Goal: Information Seeking & Learning: Learn about a topic

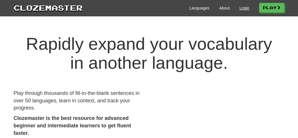
click at [243, 7] on link "Login" at bounding box center [244, 8] width 10 height 6
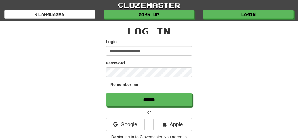
type input "**********"
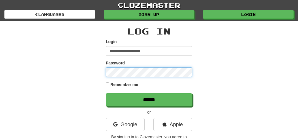
click at [149, 100] on input "******" at bounding box center [149, 99] width 86 height 13
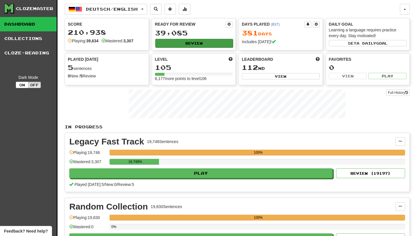
click at [174, 43] on button "Review" at bounding box center [194, 43] width 78 height 9
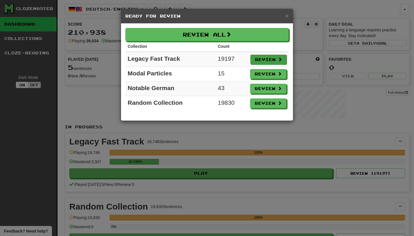
click at [264, 58] on button "Review" at bounding box center [269, 60] width 36 height 10
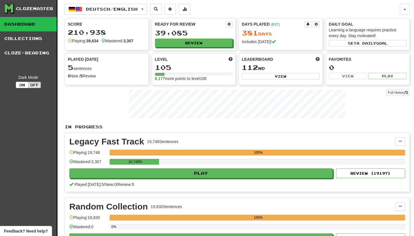
select select "********"
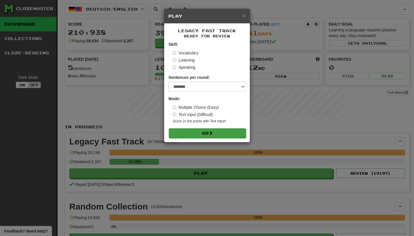
click at [231, 130] on button "Go" at bounding box center [207, 133] width 77 height 10
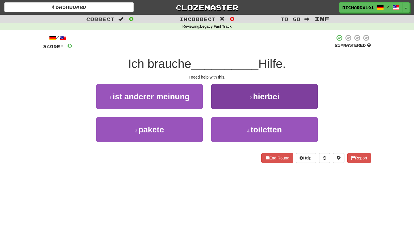
click at [235, 98] on button "2 . hierbei" at bounding box center [265, 96] width 106 height 25
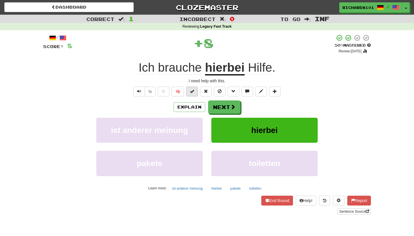
click at [191, 92] on span at bounding box center [192, 91] width 4 height 4
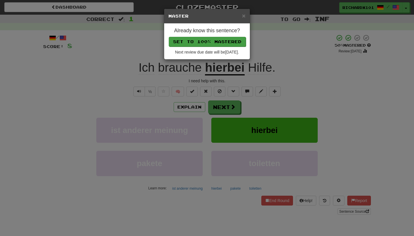
click at [220, 39] on button "Set to 100% Mastered" at bounding box center [207, 42] width 77 height 10
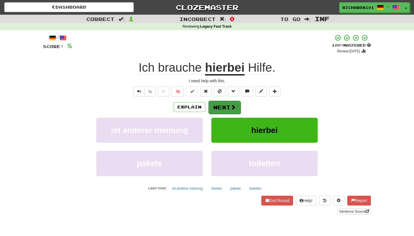
click at [220, 111] on button "Next" at bounding box center [225, 107] width 32 height 13
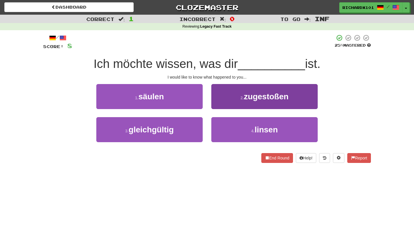
click at [235, 99] on button "2 . zugestoßen" at bounding box center [265, 96] width 106 height 25
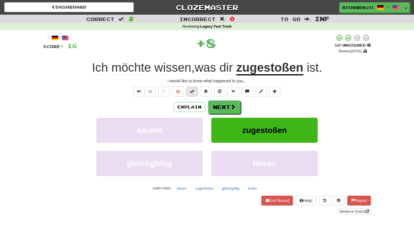
click at [193, 89] on span at bounding box center [192, 91] width 4 height 4
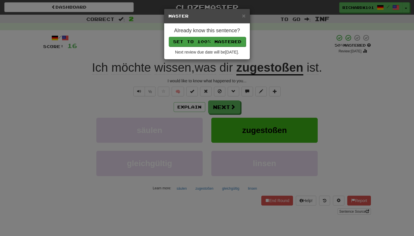
click at [208, 43] on button "Set to 100% Mastered" at bounding box center [207, 42] width 77 height 10
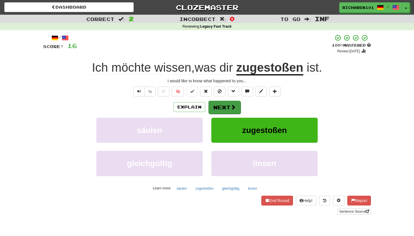
click at [215, 104] on button "Next" at bounding box center [225, 107] width 32 height 13
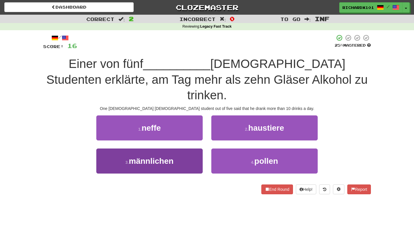
click at [191, 149] on button "3 . männlichen" at bounding box center [149, 161] width 106 height 25
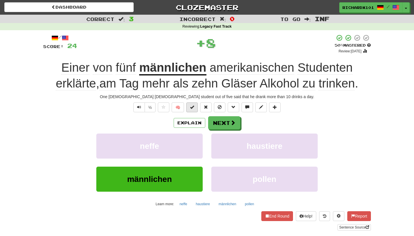
click at [196, 106] on button at bounding box center [192, 107] width 12 height 10
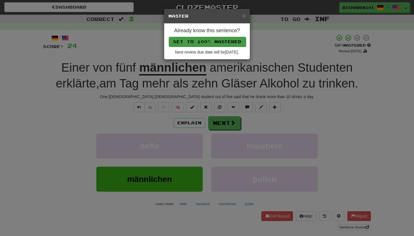
click at [218, 38] on button "Set to 100% Mastered" at bounding box center [207, 42] width 77 height 10
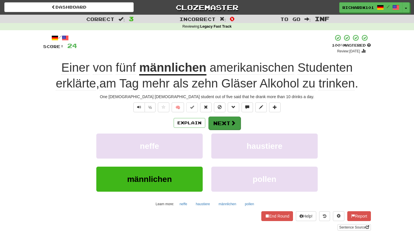
click at [217, 118] on button "Next" at bounding box center [225, 123] width 32 height 13
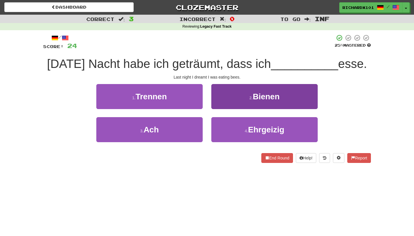
click at [234, 98] on button "2 . Bienen" at bounding box center [265, 96] width 106 height 25
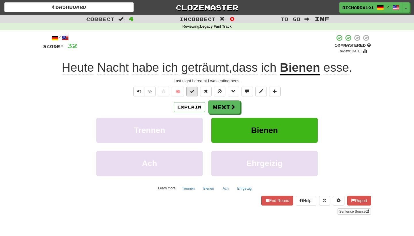
click at [193, 91] on span at bounding box center [192, 91] width 4 height 4
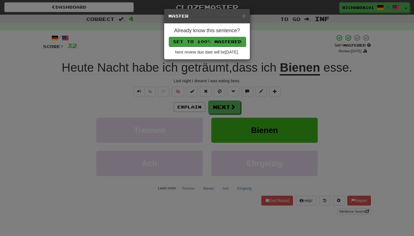
click at [213, 42] on button "Set to 100% Mastered" at bounding box center [207, 42] width 77 height 10
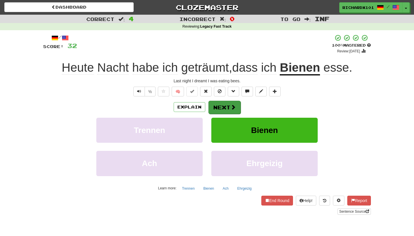
click at [217, 105] on button "Next" at bounding box center [225, 107] width 32 height 13
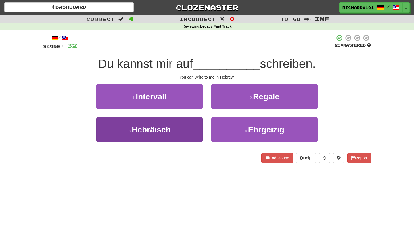
click at [192, 127] on button "3 . Hebräisch" at bounding box center [149, 129] width 106 height 25
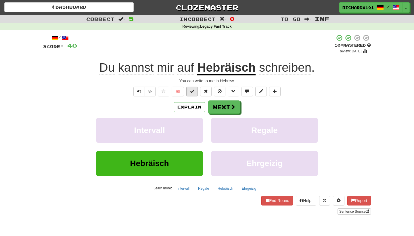
click at [195, 92] on button at bounding box center [192, 92] width 12 height 10
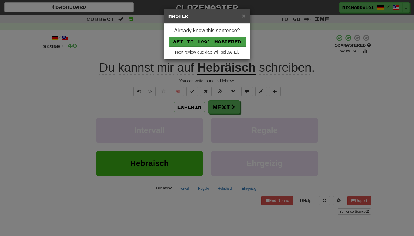
click at [212, 43] on button "Set to 100% Mastered" at bounding box center [207, 42] width 77 height 10
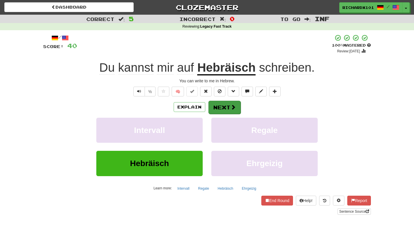
click at [214, 103] on button "Next" at bounding box center [225, 107] width 32 height 13
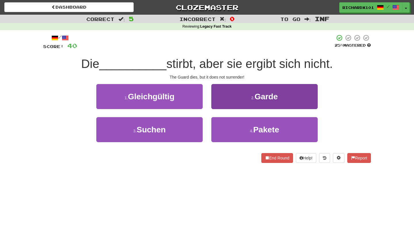
click at [225, 97] on button "2 . Garde" at bounding box center [265, 96] width 106 height 25
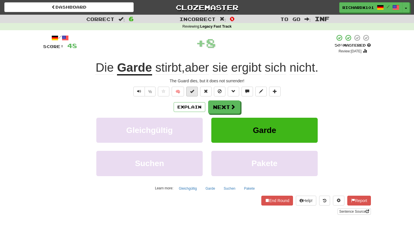
click at [197, 92] on button at bounding box center [192, 92] width 12 height 10
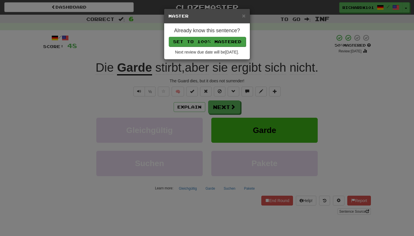
click at [214, 38] on button "Set to 100% Mastered" at bounding box center [207, 42] width 77 height 10
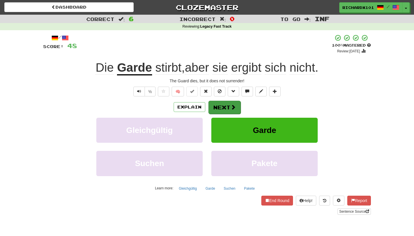
click at [215, 105] on button "Next" at bounding box center [225, 107] width 32 height 13
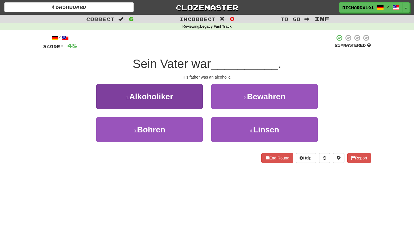
click at [194, 101] on button "1 . Alkoholiker" at bounding box center [149, 96] width 106 height 25
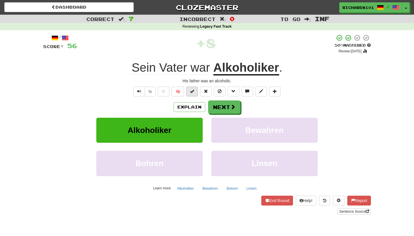
click at [194, 93] on span at bounding box center [192, 91] width 4 height 4
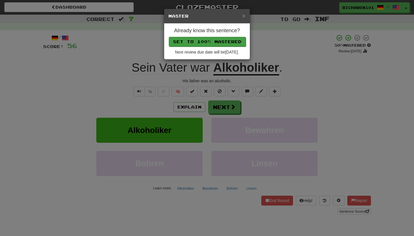
click at [212, 44] on button "Set to 100% Mastered" at bounding box center [207, 42] width 77 height 10
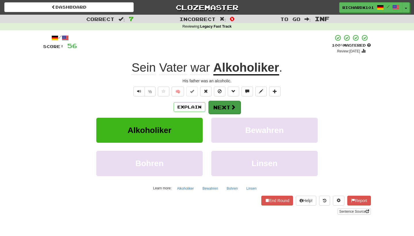
click at [219, 102] on button "Next" at bounding box center [225, 107] width 32 height 13
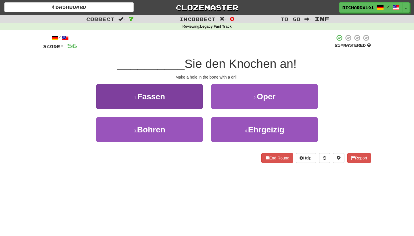
click at [199, 98] on button "1 . Fassen" at bounding box center [149, 96] width 106 height 25
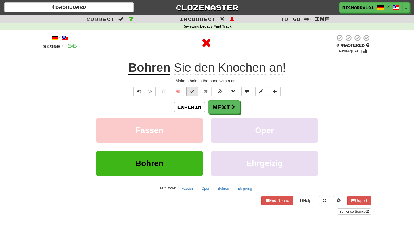
click at [195, 90] on button at bounding box center [192, 92] width 12 height 10
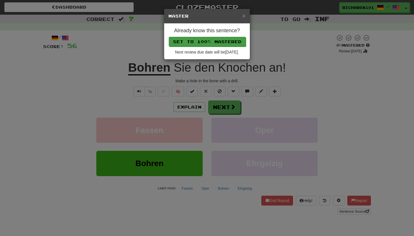
click at [212, 39] on button "Set to 100% Mastered" at bounding box center [207, 42] width 77 height 10
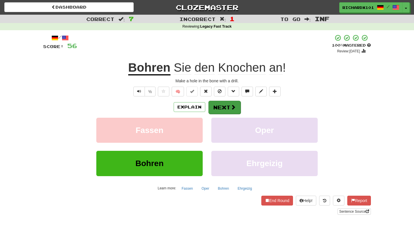
click at [218, 108] on button "Next" at bounding box center [225, 107] width 32 height 13
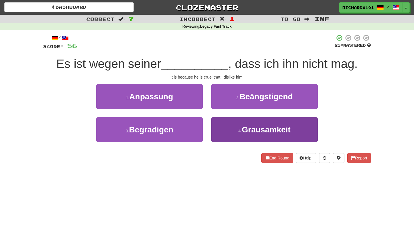
click at [228, 134] on button "4 . Grausamkeit" at bounding box center [265, 129] width 106 height 25
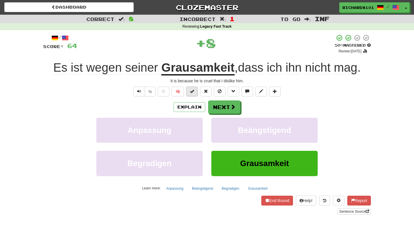
click at [195, 90] on button at bounding box center [192, 92] width 12 height 10
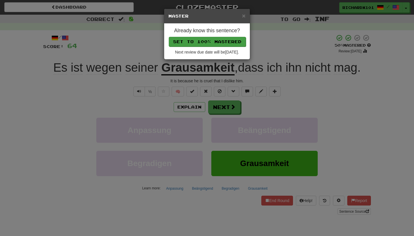
click at [209, 39] on button "Set to 100% Mastered" at bounding box center [207, 42] width 77 height 10
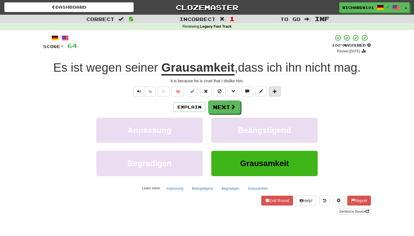
click at [276, 91] on span at bounding box center [275, 91] width 4 height 4
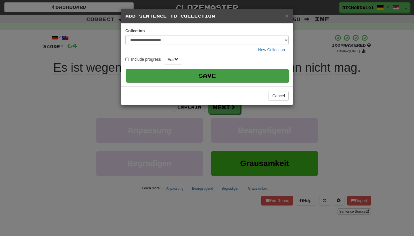
click at [267, 71] on button "Save" at bounding box center [207, 75] width 163 height 13
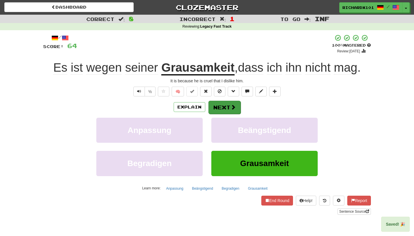
click at [236, 112] on button "Next" at bounding box center [225, 107] width 32 height 13
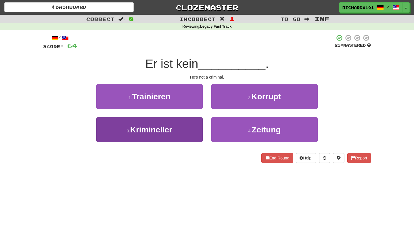
click at [198, 128] on button "3 . Krimineller" at bounding box center [149, 129] width 106 height 25
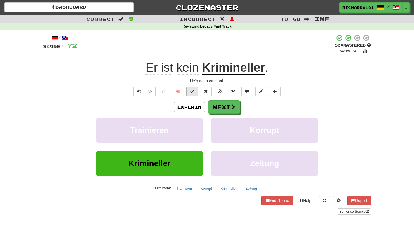
click at [196, 93] on button at bounding box center [192, 92] width 12 height 10
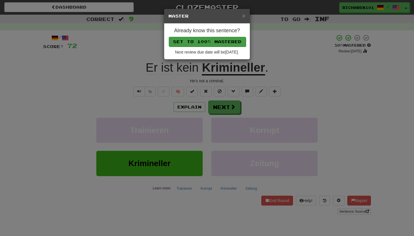
click at [214, 43] on button "Set to 100% Mastered" at bounding box center [207, 42] width 77 height 10
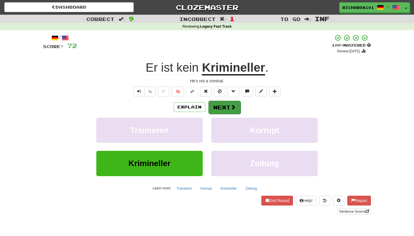
click at [216, 106] on button "Next" at bounding box center [225, 107] width 32 height 13
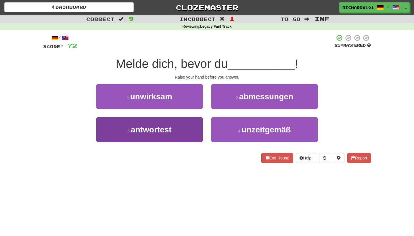
click at [190, 134] on button "3 . antwortest" at bounding box center [149, 129] width 106 height 25
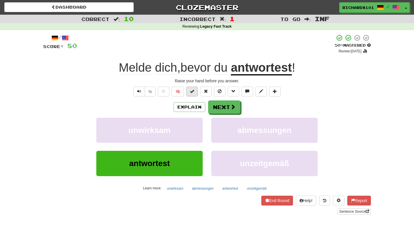
click at [194, 92] on span at bounding box center [192, 91] width 4 height 4
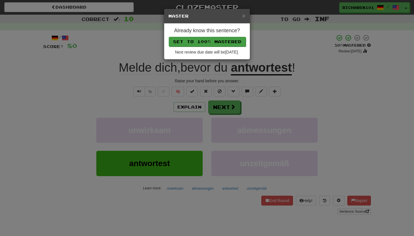
click at [209, 43] on button "Set to 100% Mastered" at bounding box center [207, 42] width 77 height 10
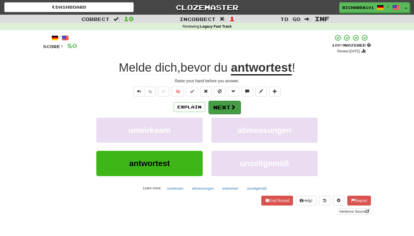
click at [216, 104] on button "Next" at bounding box center [225, 107] width 32 height 13
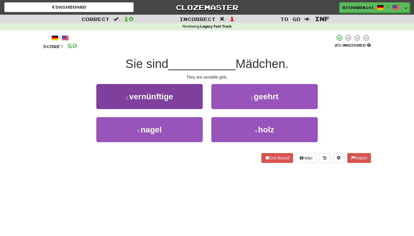
click at [188, 98] on button "1 . vernünftige" at bounding box center [149, 96] width 106 height 25
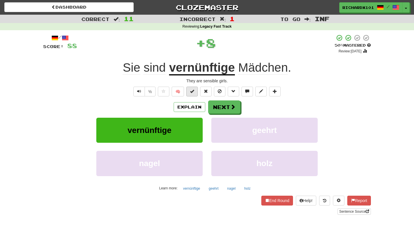
click at [194, 92] on span at bounding box center [192, 91] width 4 height 4
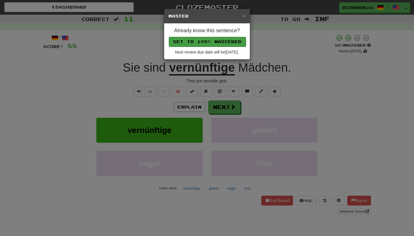
click at [209, 42] on button "Set to 100% Mastered" at bounding box center [207, 42] width 77 height 10
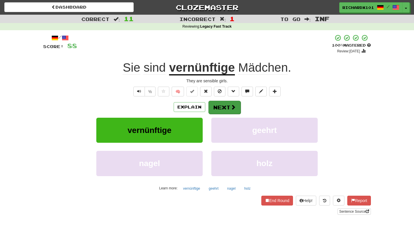
click at [214, 102] on button "Next" at bounding box center [225, 107] width 32 height 13
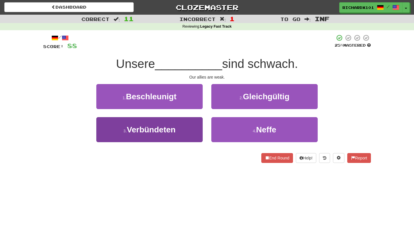
click at [190, 132] on button "3 . Verbündeten" at bounding box center [149, 129] width 106 height 25
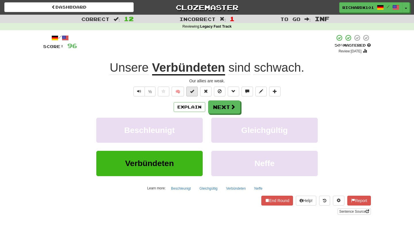
click at [193, 92] on span at bounding box center [192, 91] width 4 height 4
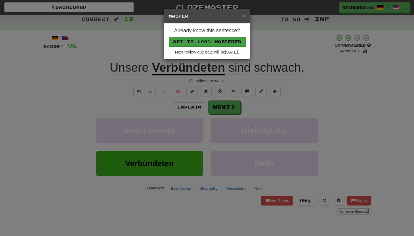
click at [217, 38] on button "Set to 100% Mastered" at bounding box center [207, 42] width 77 height 10
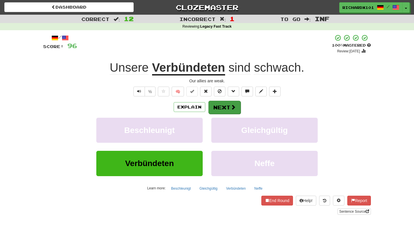
click at [222, 106] on button "Next" at bounding box center [225, 107] width 32 height 13
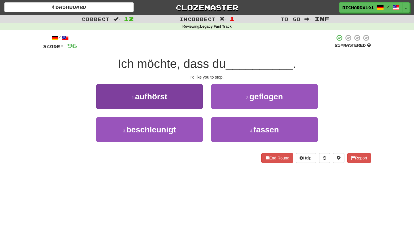
click at [193, 104] on button "1 . aufhörst" at bounding box center [149, 96] width 106 height 25
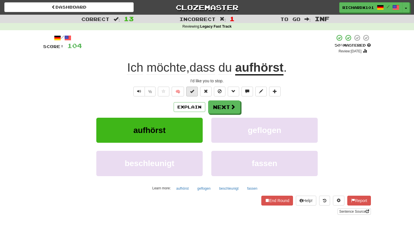
click at [195, 92] on button at bounding box center [192, 92] width 12 height 10
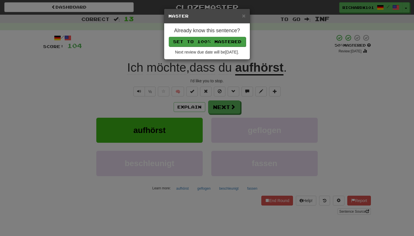
click at [211, 43] on button "Set to 100% Mastered" at bounding box center [207, 42] width 77 height 10
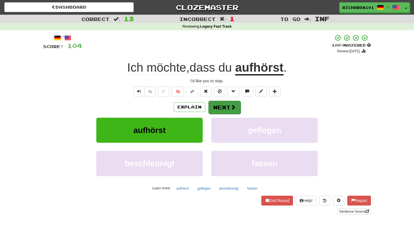
click at [220, 111] on button "Next" at bounding box center [225, 107] width 32 height 13
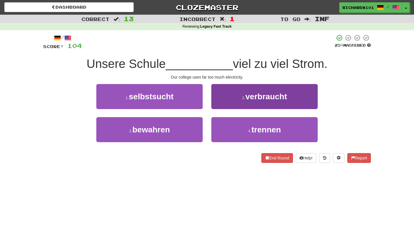
click at [226, 103] on button "2 . verbraucht" at bounding box center [265, 96] width 106 height 25
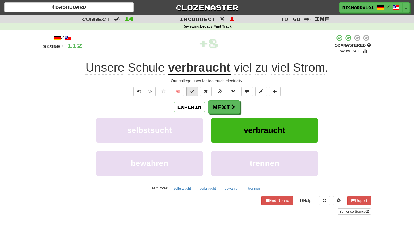
click at [192, 91] on span at bounding box center [192, 91] width 4 height 4
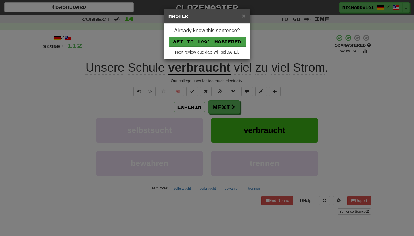
click at [211, 43] on button "Set to 100% Mastered" at bounding box center [207, 42] width 77 height 10
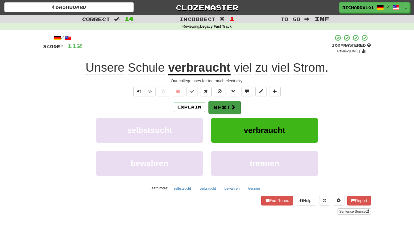
click at [220, 106] on button "Next" at bounding box center [225, 107] width 32 height 13
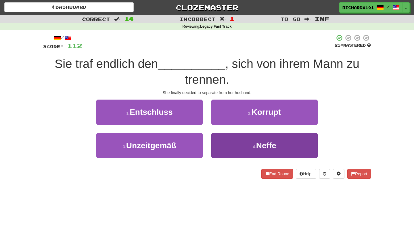
click at [223, 141] on button "4 . Neffe" at bounding box center [265, 145] width 106 height 25
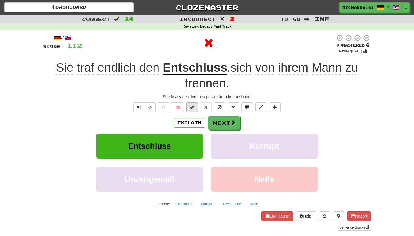
click at [197, 106] on button at bounding box center [192, 107] width 12 height 10
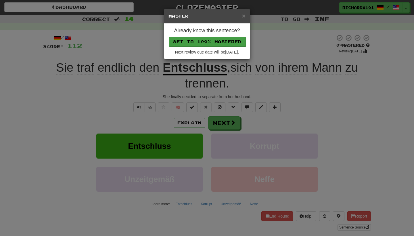
click at [213, 43] on button "Set to 100% Mastered" at bounding box center [207, 42] width 77 height 10
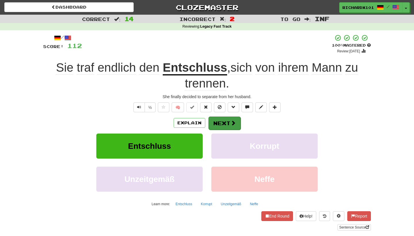
click at [220, 120] on button "Next" at bounding box center [225, 123] width 32 height 13
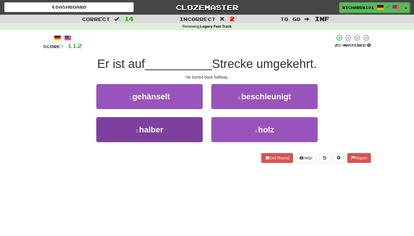
click at [189, 132] on button "3 . halber" at bounding box center [149, 129] width 106 height 25
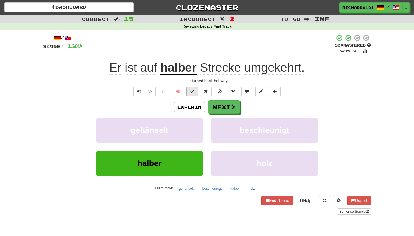
click at [194, 91] on span at bounding box center [192, 91] width 4 height 4
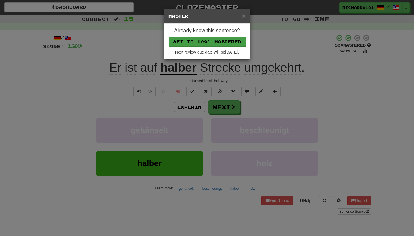
click at [212, 40] on button "Set to 100% Mastered" at bounding box center [207, 42] width 77 height 10
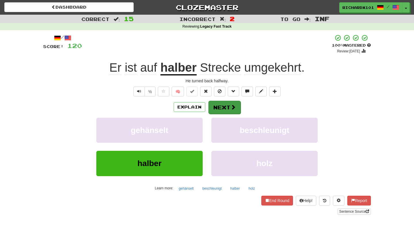
click at [217, 102] on button "Next" at bounding box center [225, 107] width 32 height 13
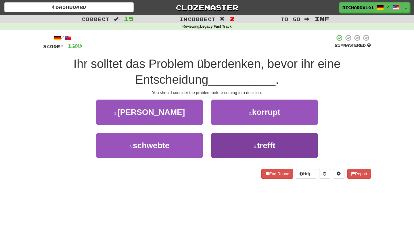
click at [225, 144] on button "4 . trefft" at bounding box center [265, 145] width 106 height 25
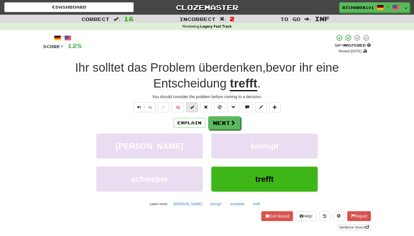
click at [194, 108] on span at bounding box center [192, 107] width 4 height 4
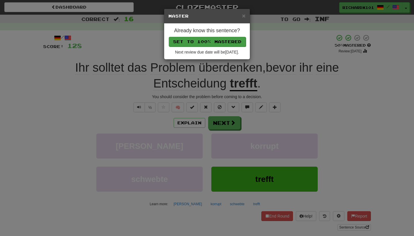
click at [215, 41] on button "Set to 100% Mastered" at bounding box center [207, 42] width 77 height 10
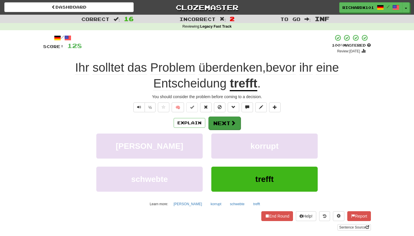
click at [222, 118] on button "Next" at bounding box center [225, 123] width 32 height 13
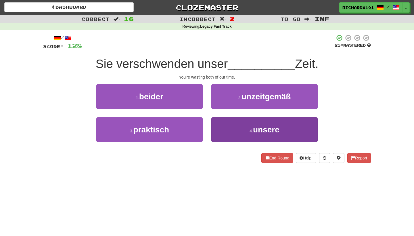
click at [224, 123] on button "4 . unsere" at bounding box center [265, 129] width 106 height 25
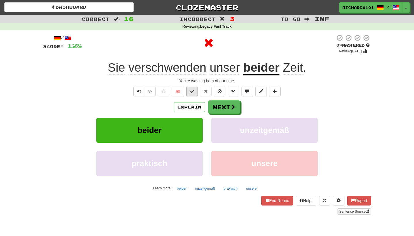
click at [195, 93] on button at bounding box center [192, 92] width 12 height 10
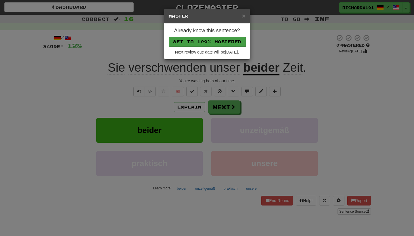
click at [213, 43] on button "Set to 100% Mastered" at bounding box center [207, 42] width 77 height 10
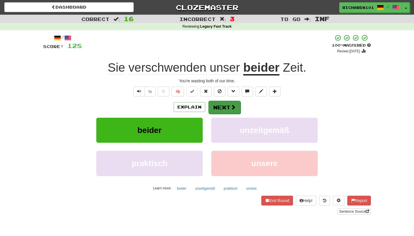
click at [220, 107] on button "Next" at bounding box center [225, 107] width 32 height 13
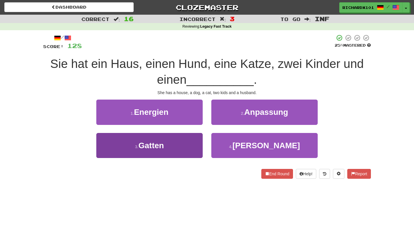
click at [195, 148] on button "3 . Gatten" at bounding box center [149, 145] width 106 height 25
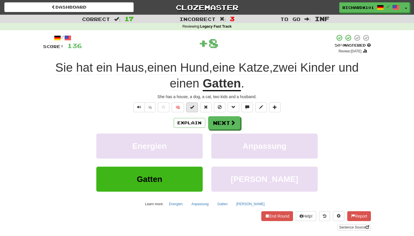
click at [196, 109] on button at bounding box center [192, 107] width 12 height 10
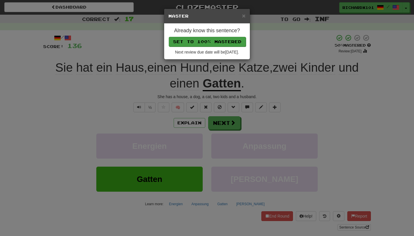
click at [216, 42] on button "Set to 100% Mastered" at bounding box center [207, 42] width 77 height 10
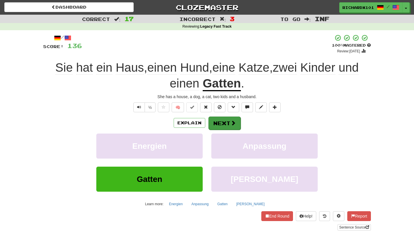
click at [221, 122] on button "Next" at bounding box center [225, 123] width 32 height 13
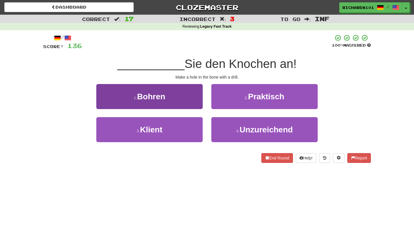
click at [189, 99] on button "1 . Bohren" at bounding box center [149, 96] width 106 height 25
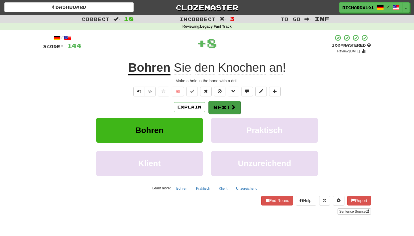
click at [216, 103] on button "Next" at bounding box center [225, 107] width 32 height 13
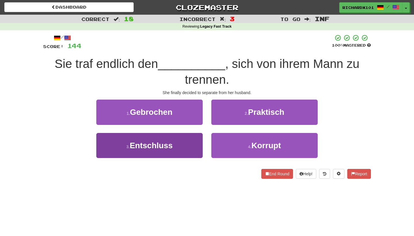
click at [194, 142] on button "3 . Entschluss" at bounding box center [149, 145] width 106 height 25
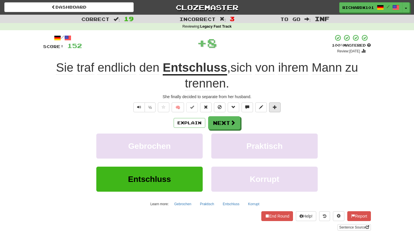
click at [279, 107] on button at bounding box center [275, 107] width 12 height 10
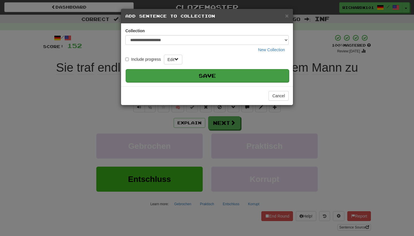
click at [267, 74] on button "Save" at bounding box center [207, 75] width 163 height 13
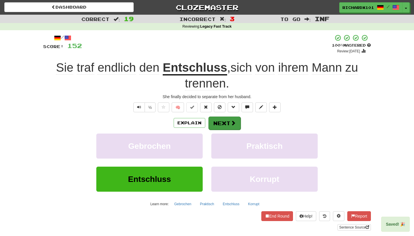
click at [234, 121] on span at bounding box center [233, 122] width 5 height 5
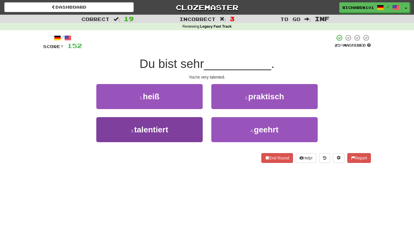
click at [195, 133] on button "3 . talentiert" at bounding box center [149, 129] width 106 height 25
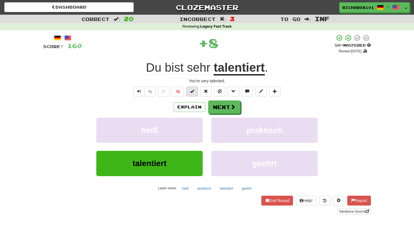
click at [195, 94] on button at bounding box center [192, 92] width 12 height 10
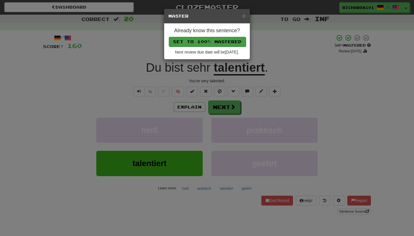
click at [213, 42] on button "Set to 100% Mastered" at bounding box center [207, 42] width 77 height 10
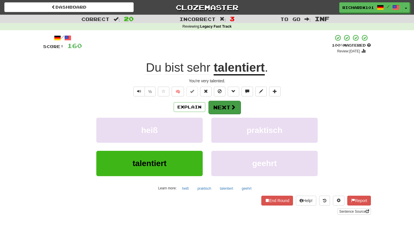
click at [218, 103] on button "Next" at bounding box center [225, 107] width 32 height 13
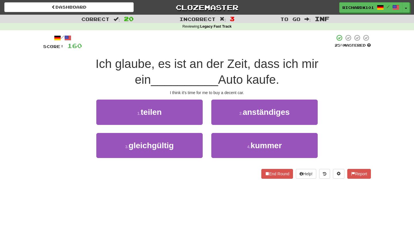
click at [218, 103] on button "2 . anständiges" at bounding box center [265, 112] width 106 height 25
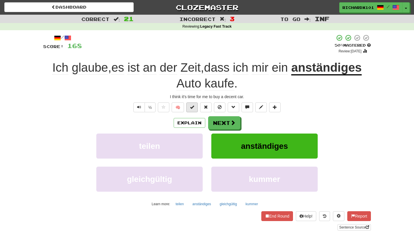
click at [191, 103] on button at bounding box center [192, 107] width 12 height 10
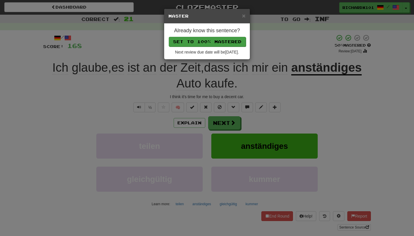
click at [215, 43] on button "Set to 100% Mastered" at bounding box center [207, 42] width 77 height 10
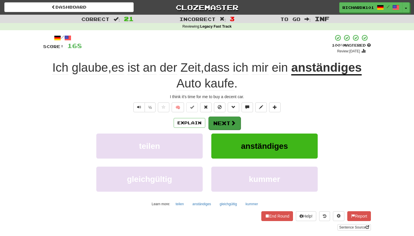
click at [220, 120] on button "Next" at bounding box center [225, 123] width 32 height 13
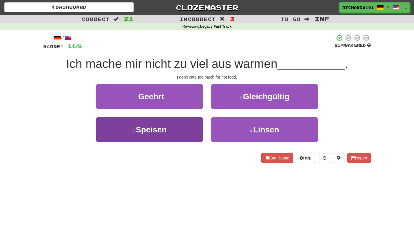
click at [200, 132] on button "3 . Speisen" at bounding box center [149, 129] width 106 height 25
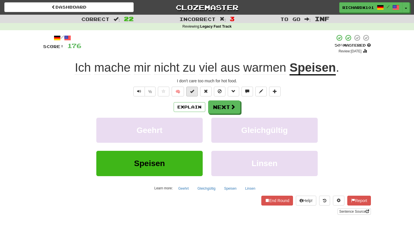
click at [195, 93] on button at bounding box center [192, 92] width 12 height 10
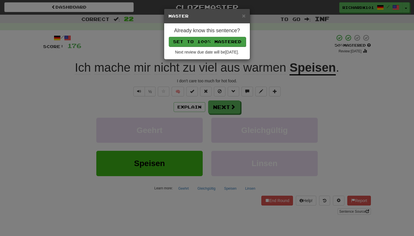
click at [208, 42] on button "Set to 100% Mastered" at bounding box center [207, 42] width 77 height 10
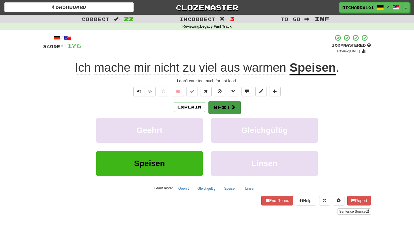
click at [215, 103] on button "Next" at bounding box center [225, 107] width 32 height 13
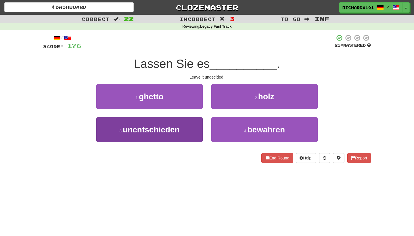
click at [192, 131] on button "3 . unentschieden" at bounding box center [149, 129] width 106 height 25
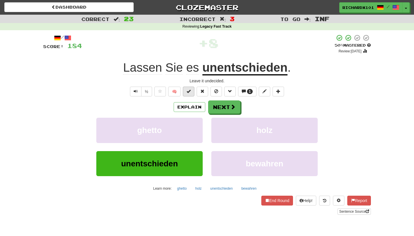
click at [191, 94] on button at bounding box center [189, 92] width 12 height 10
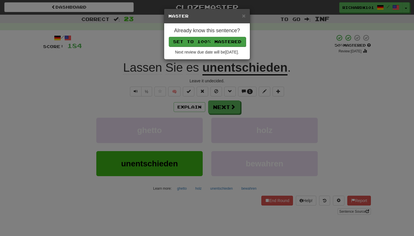
click at [207, 42] on button "Set to 100% Mastered" at bounding box center [207, 42] width 77 height 10
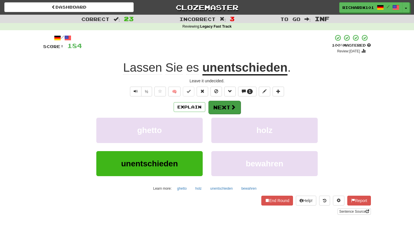
click at [216, 104] on button "Next" at bounding box center [225, 107] width 32 height 13
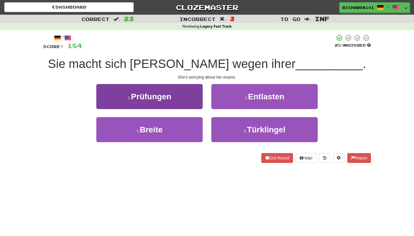
click at [187, 101] on button "1 . Prüfungen" at bounding box center [149, 96] width 106 height 25
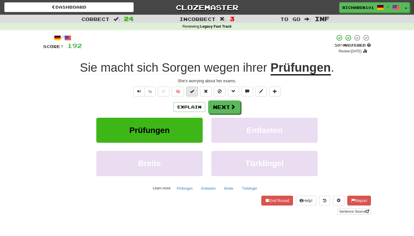
click at [193, 91] on span at bounding box center [192, 91] width 4 height 4
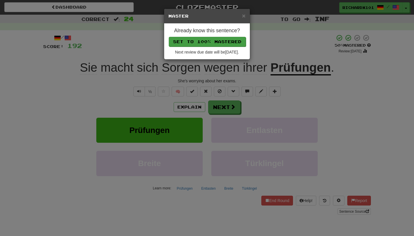
click at [205, 38] on button "Set to 100% Mastered" at bounding box center [207, 42] width 77 height 10
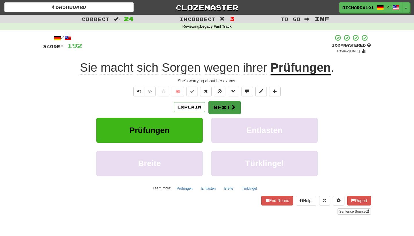
click at [217, 104] on button "Next" at bounding box center [225, 107] width 32 height 13
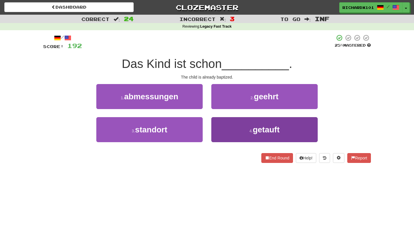
click at [226, 129] on button "4 . getauft" at bounding box center [265, 129] width 106 height 25
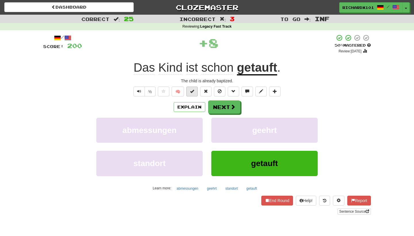
click at [194, 92] on span at bounding box center [192, 91] width 4 height 4
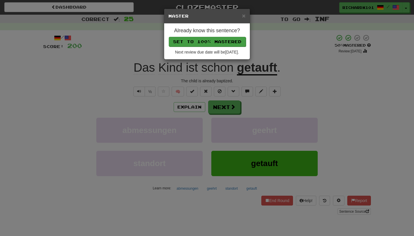
click at [206, 39] on button "Set to 100% Mastered" at bounding box center [207, 42] width 77 height 10
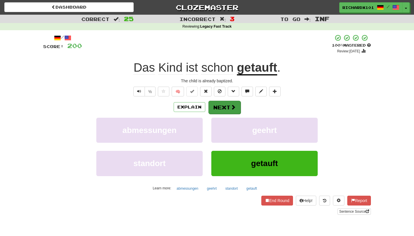
click at [218, 106] on button "Next" at bounding box center [225, 107] width 32 height 13
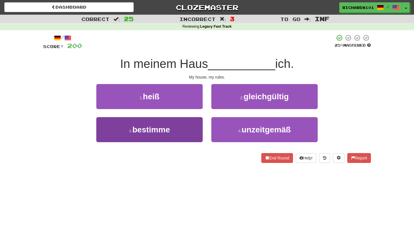
click at [188, 131] on button "3 . bestimme" at bounding box center [149, 129] width 106 height 25
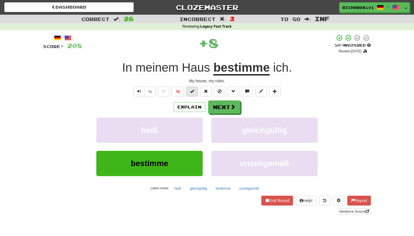
click at [195, 89] on button at bounding box center [192, 92] width 12 height 10
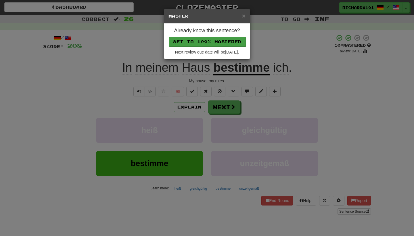
click at [211, 41] on button "Set to 100% Mastered" at bounding box center [207, 42] width 77 height 10
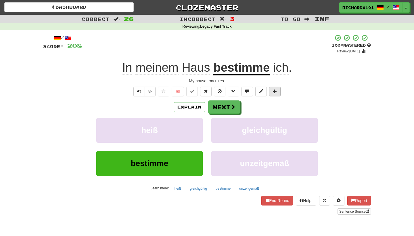
click at [276, 92] on span at bounding box center [275, 91] width 4 height 4
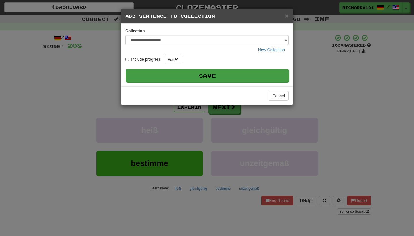
click at [270, 73] on button "Save" at bounding box center [207, 75] width 163 height 13
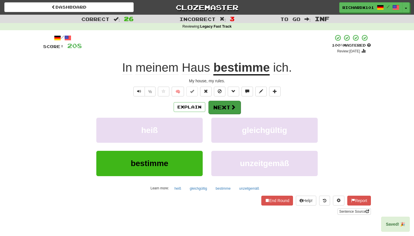
click at [226, 107] on button "Next" at bounding box center [225, 107] width 32 height 13
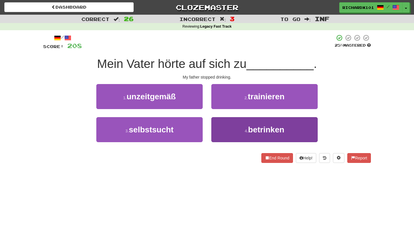
click at [227, 126] on button "4 . betrinken" at bounding box center [265, 129] width 106 height 25
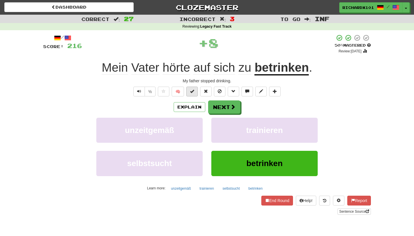
click at [195, 92] on button at bounding box center [192, 92] width 12 height 10
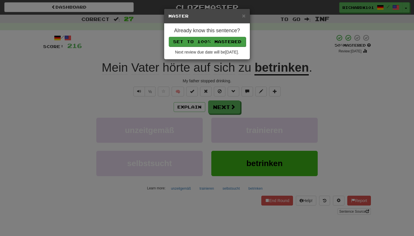
click at [208, 39] on button "Set to 100% Mastered" at bounding box center [207, 42] width 77 height 10
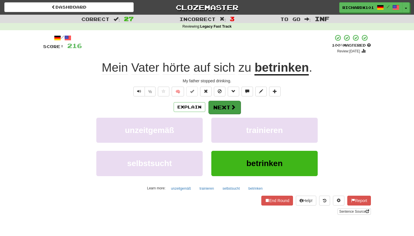
click at [227, 105] on button "Next" at bounding box center [225, 107] width 32 height 13
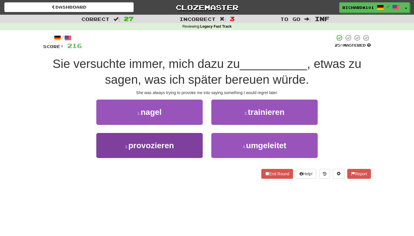
click at [195, 147] on button "3 . provozieren" at bounding box center [149, 145] width 106 height 25
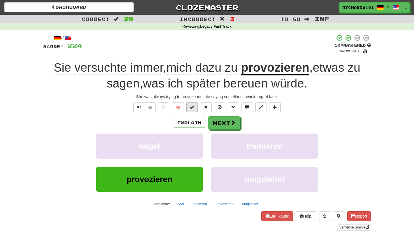
click at [194, 108] on span at bounding box center [192, 107] width 4 height 4
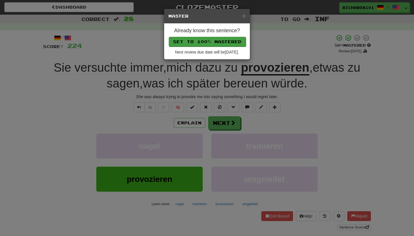
click at [219, 45] on button "Set to 100% Mastered" at bounding box center [207, 42] width 77 height 10
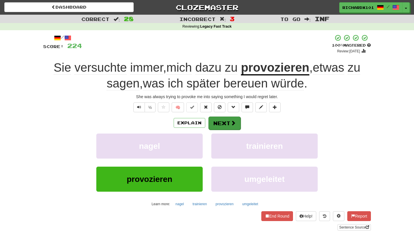
click at [219, 119] on button "Next" at bounding box center [225, 123] width 32 height 13
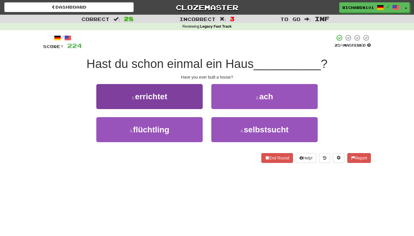
click at [193, 99] on button "1 . errichtet" at bounding box center [149, 96] width 106 height 25
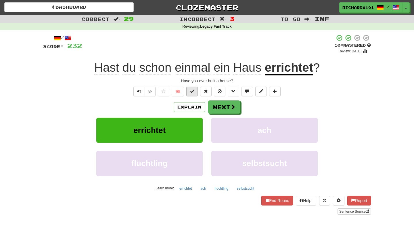
click at [192, 91] on span at bounding box center [192, 91] width 4 height 4
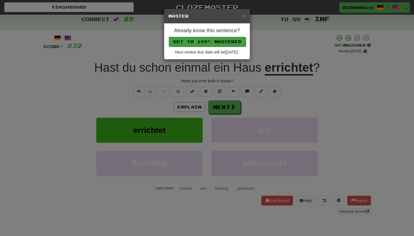
click at [212, 42] on button "Set to 100% Mastered" at bounding box center [207, 42] width 77 height 10
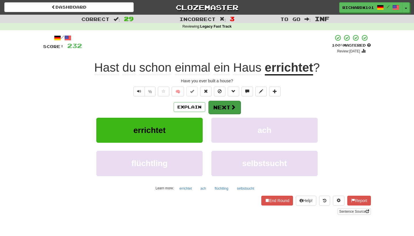
click at [216, 105] on button "Next" at bounding box center [225, 107] width 32 height 13
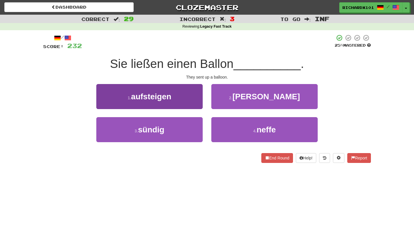
click at [196, 97] on button "1 . aufsteigen" at bounding box center [149, 96] width 106 height 25
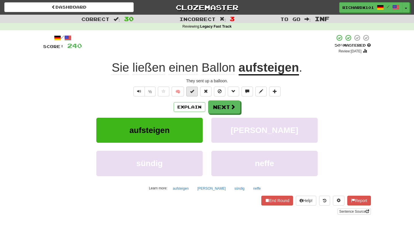
click at [195, 94] on button at bounding box center [192, 92] width 12 height 10
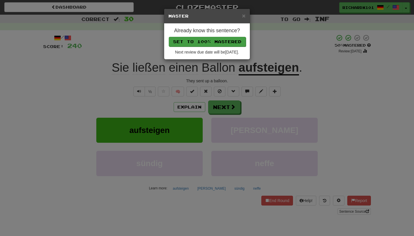
click at [213, 41] on button "Set to 100% Mastered" at bounding box center [207, 42] width 77 height 10
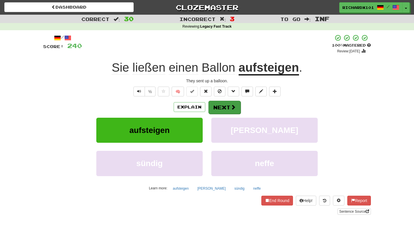
click at [221, 102] on button "Next" at bounding box center [225, 107] width 32 height 13
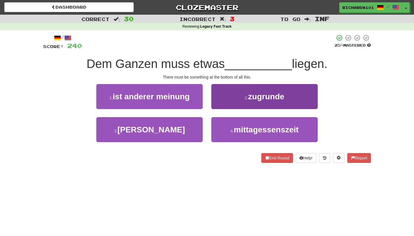
click at [239, 94] on button "2 . zugrunde" at bounding box center [265, 96] width 106 height 25
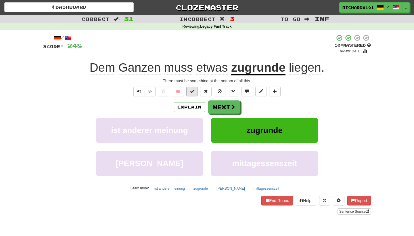
click at [193, 93] on button at bounding box center [192, 92] width 12 height 10
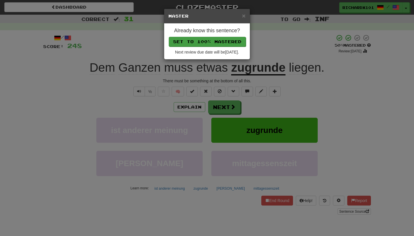
click at [218, 40] on button "Set to 100% Mastered" at bounding box center [207, 42] width 77 height 10
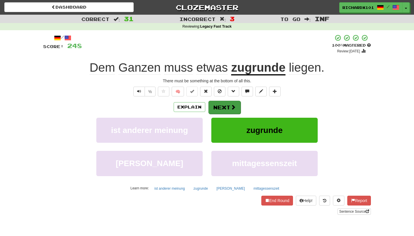
click at [220, 108] on button "Next" at bounding box center [225, 107] width 32 height 13
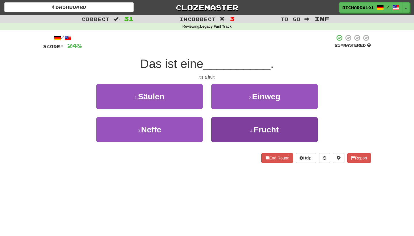
click at [226, 136] on button "4 . Frucht" at bounding box center [265, 129] width 106 height 25
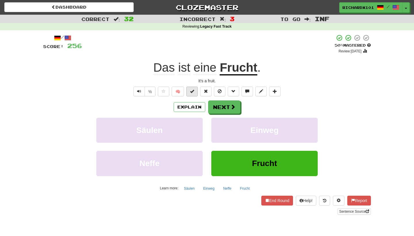
click at [192, 91] on span at bounding box center [192, 91] width 4 height 4
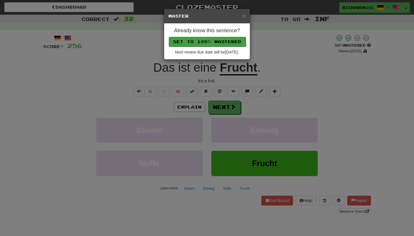
click at [215, 38] on button "Set to 100% Mastered" at bounding box center [207, 42] width 77 height 10
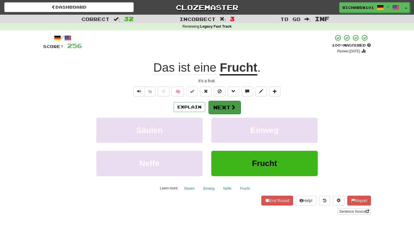
click at [219, 105] on button "Next" at bounding box center [225, 107] width 32 height 13
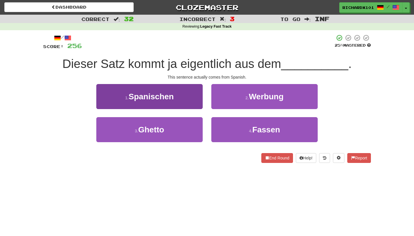
click at [186, 98] on button "1 . Spanischen" at bounding box center [149, 96] width 106 height 25
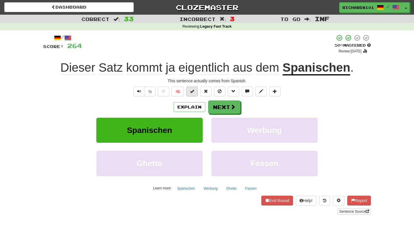
click at [192, 91] on span at bounding box center [192, 91] width 4 height 4
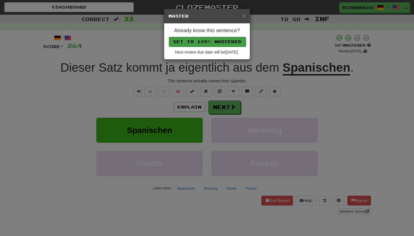
click at [214, 39] on button "Set to 100% Mastered" at bounding box center [207, 42] width 77 height 10
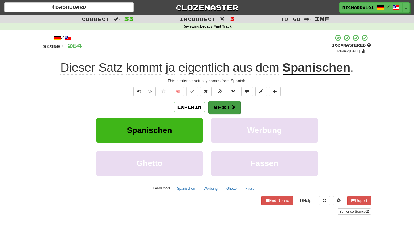
click at [222, 108] on button "Next" at bounding box center [225, 107] width 32 height 13
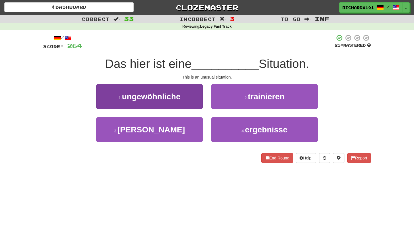
click at [176, 101] on button "1 . ungewöhnliche" at bounding box center [149, 96] width 106 height 25
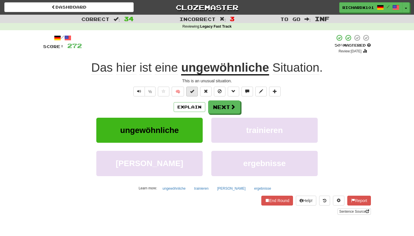
click at [194, 92] on span at bounding box center [192, 91] width 4 height 4
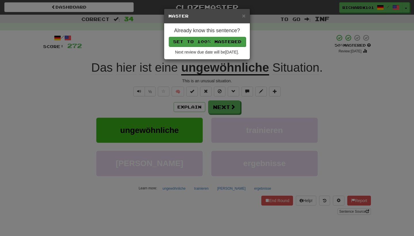
click at [216, 40] on button "Set to 100% Mastered" at bounding box center [207, 42] width 77 height 10
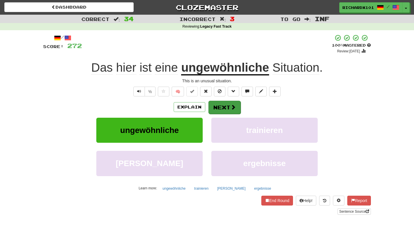
click at [222, 104] on button "Next" at bounding box center [225, 107] width 32 height 13
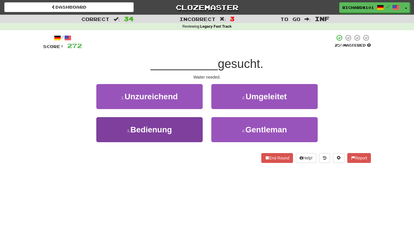
click at [190, 137] on button "3 . Bedienung" at bounding box center [149, 129] width 106 height 25
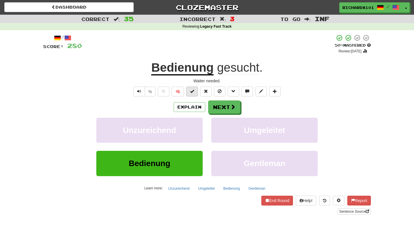
click at [194, 90] on span at bounding box center [192, 91] width 4 height 4
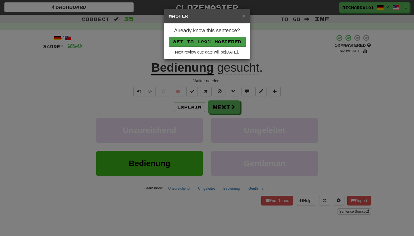
click at [214, 38] on button "Set to 100% Mastered" at bounding box center [207, 42] width 77 height 10
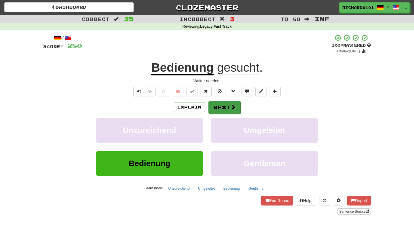
click at [220, 106] on button "Next" at bounding box center [225, 107] width 32 height 13
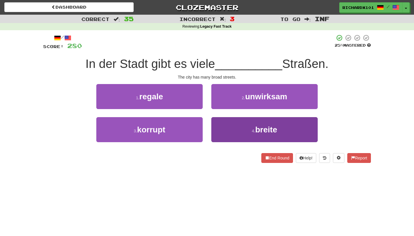
click at [227, 124] on button "4 . breite" at bounding box center [265, 129] width 106 height 25
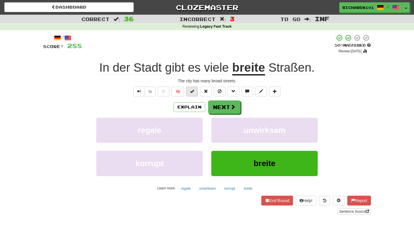
click at [194, 93] on button at bounding box center [192, 92] width 12 height 10
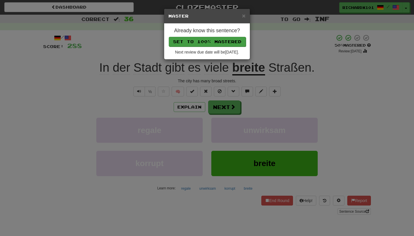
click at [212, 39] on button "Set to 100% Mastered" at bounding box center [207, 42] width 77 height 10
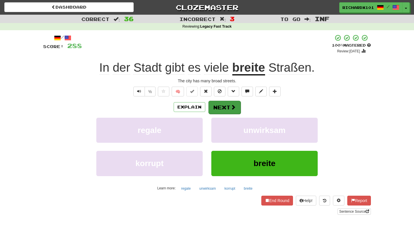
click at [219, 104] on button "Next" at bounding box center [225, 107] width 32 height 13
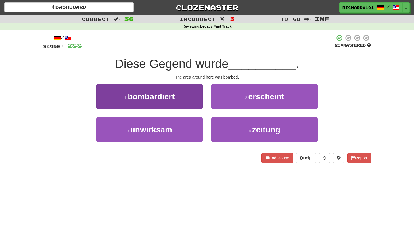
click at [191, 97] on button "1 . bombardiert" at bounding box center [149, 96] width 106 height 25
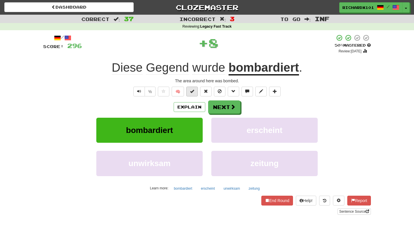
click at [194, 92] on span at bounding box center [192, 91] width 4 height 4
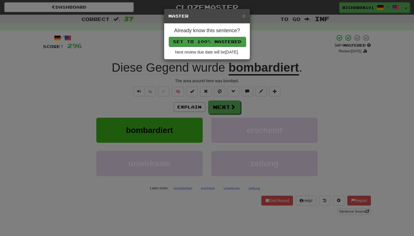
click at [210, 40] on button "Set to 100% Mastered" at bounding box center [207, 42] width 77 height 10
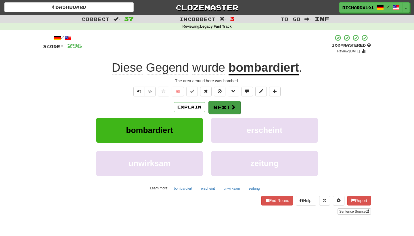
click at [220, 106] on button "Next" at bounding box center [225, 107] width 32 height 13
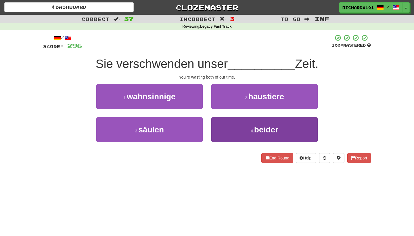
click at [226, 132] on button "4 . beider" at bounding box center [265, 129] width 106 height 25
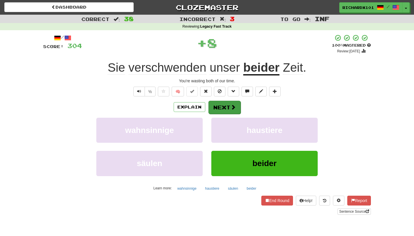
click at [216, 106] on button "Next" at bounding box center [225, 107] width 32 height 13
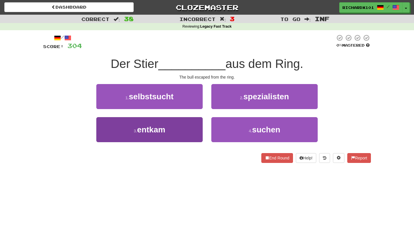
click at [197, 127] on button "3 . entkam" at bounding box center [149, 129] width 106 height 25
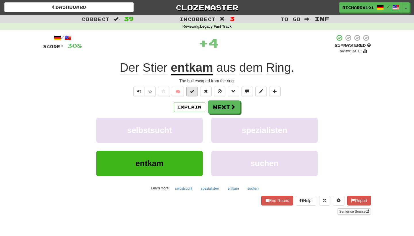
click at [194, 90] on span at bounding box center [192, 91] width 4 height 4
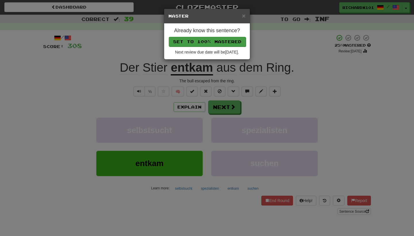
click at [222, 41] on button "Set to 100% Mastered" at bounding box center [207, 42] width 77 height 10
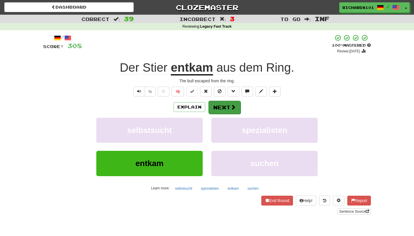
click at [223, 106] on button "Next" at bounding box center [225, 107] width 32 height 13
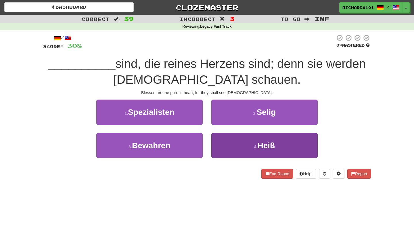
click at [223, 138] on button "4 . Heiß" at bounding box center [265, 145] width 106 height 25
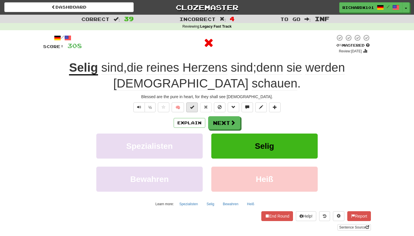
click at [193, 107] on span at bounding box center [192, 107] width 4 height 4
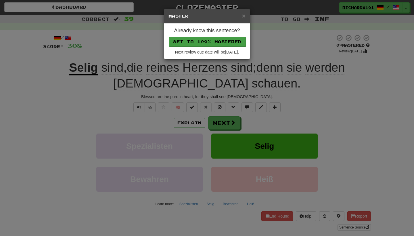
click at [217, 39] on button "Set to 100% Mastered" at bounding box center [207, 42] width 77 height 10
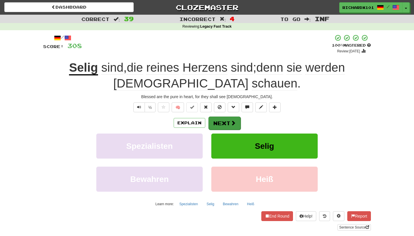
click at [224, 119] on button "Next" at bounding box center [225, 123] width 32 height 13
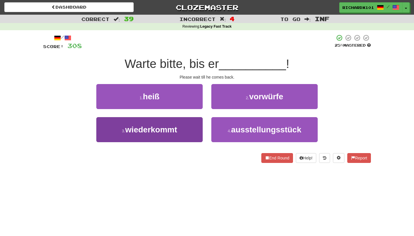
click at [201, 128] on button "3 . wiederkommt" at bounding box center [149, 129] width 106 height 25
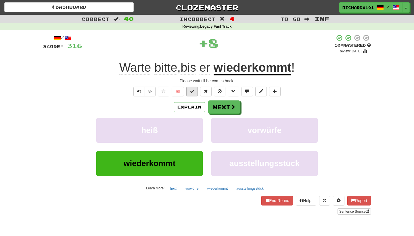
click at [193, 93] on button at bounding box center [192, 92] width 12 height 10
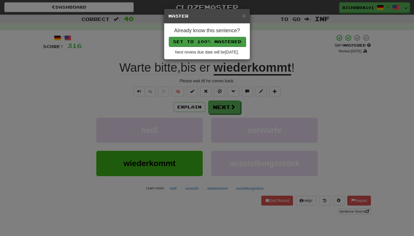
click at [213, 39] on button "Set to 100% Mastered" at bounding box center [207, 42] width 77 height 10
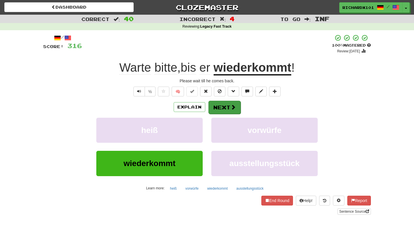
click at [217, 103] on button "Next" at bounding box center [225, 107] width 32 height 13
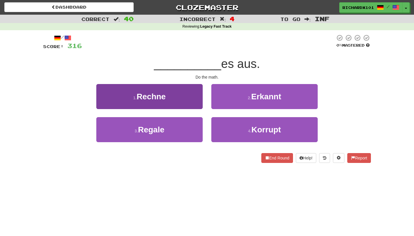
click at [194, 98] on button "1 . Rechne" at bounding box center [149, 96] width 106 height 25
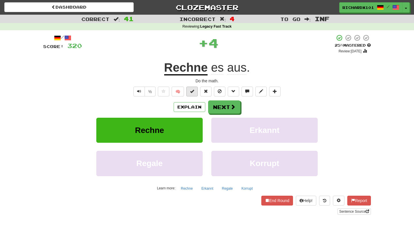
click at [194, 93] on button at bounding box center [192, 92] width 12 height 10
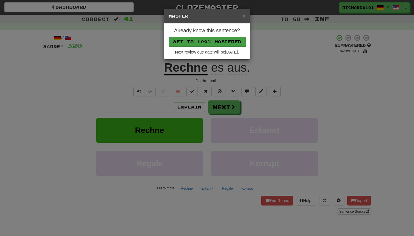
click at [219, 38] on button "Set to 100% Mastered" at bounding box center [207, 42] width 77 height 10
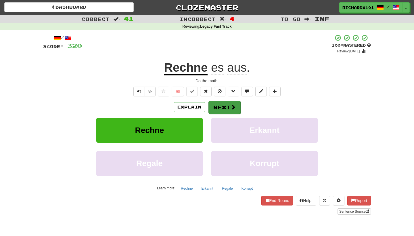
click at [221, 102] on button "Next" at bounding box center [225, 107] width 32 height 13
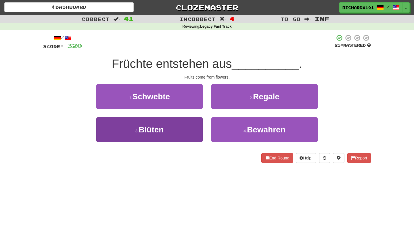
click at [188, 131] on button "3 . Blüten" at bounding box center [149, 129] width 106 height 25
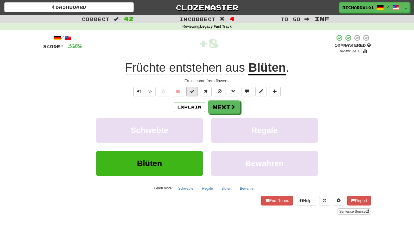
click at [194, 90] on span at bounding box center [192, 91] width 4 height 4
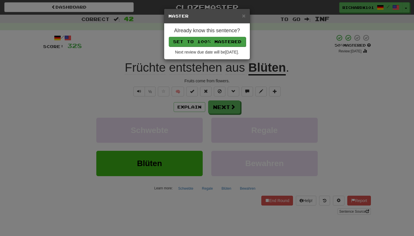
click at [215, 40] on button "Set to 100% Mastered" at bounding box center [207, 42] width 77 height 10
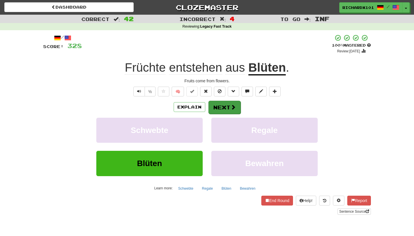
click at [217, 103] on button "Next" at bounding box center [225, 107] width 32 height 13
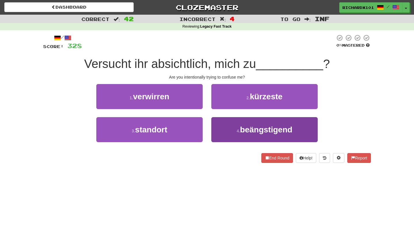
click at [225, 127] on button "4 . beängstigend" at bounding box center [265, 129] width 106 height 25
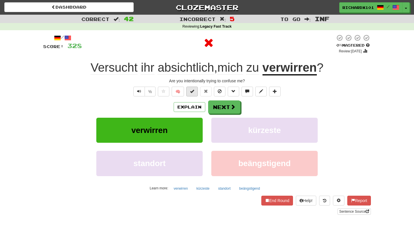
click at [194, 92] on span at bounding box center [192, 91] width 4 height 4
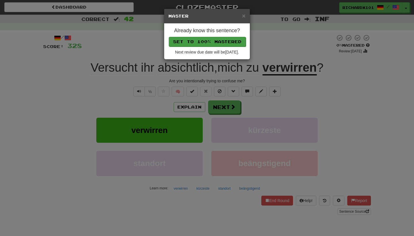
click at [208, 40] on button "Set to 100% Mastered" at bounding box center [207, 42] width 77 height 10
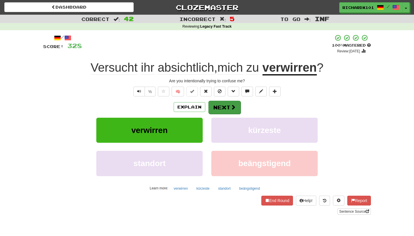
click at [219, 104] on button "Next" at bounding box center [225, 107] width 32 height 13
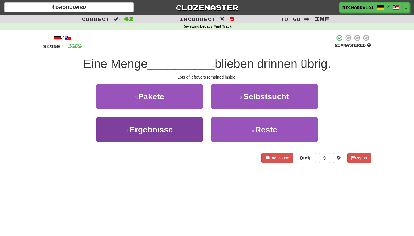
click at [195, 124] on button "3 . Ergebnisse" at bounding box center [149, 129] width 106 height 25
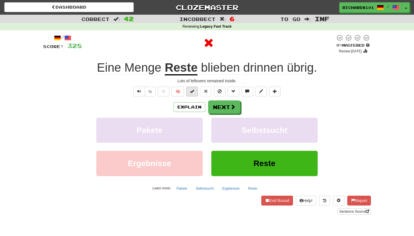
click at [197, 92] on button at bounding box center [192, 92] width 12 height 10
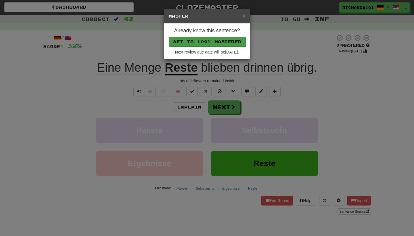
click at [232, 43] on button "Set to 100% Mastered" at bounding box center [207, 42] width 77 height 10
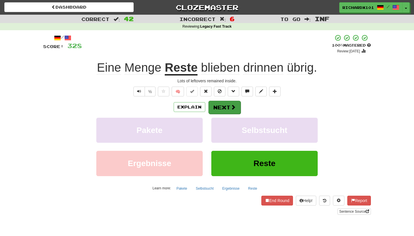
click at [222, 107] on button "Next" at bounding box center [225, 107] width 32 height 13
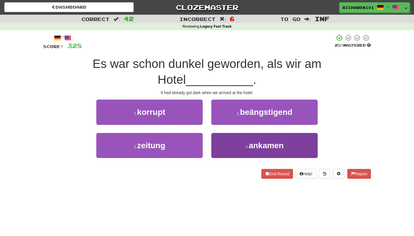
click at [229, 136] on button "4 . ankamen" at bounding box center [265, 145] width 106 height 25
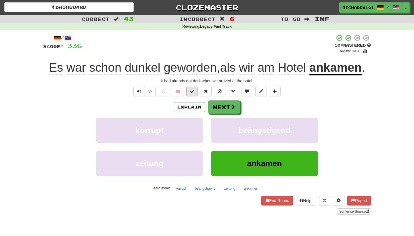
click at [194, 94] on button at bounding box center [192, 92] width 12 height 10
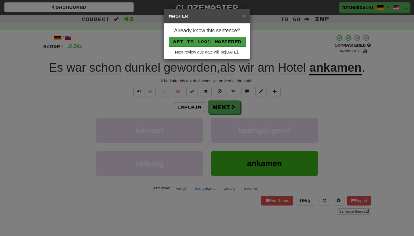
click at [213, 42] on button "Set to 100% Mastered" at bounding box center [207, 42] width 77 height 10
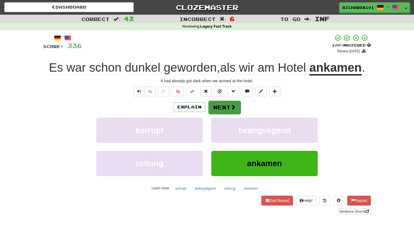
click at [218, 105] on button "Next" at bounding box center [225, 107] width 32 height 13
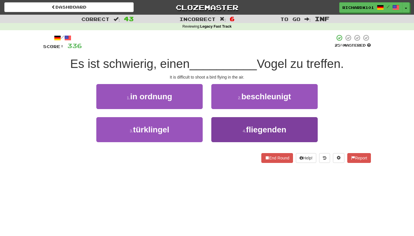
click at [224, 127] on button "4 . fliegenden" at bounding box center [265, 129] width 106 height 25
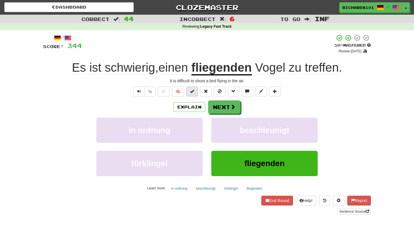
click at [196, 90] on button at bounding box center [192, 92] width 12 height 10
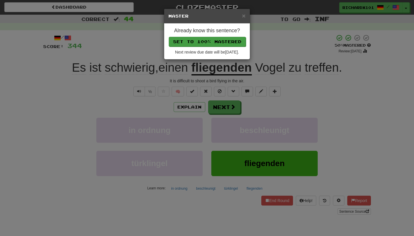
click at [220, 43] on button "Set to 100% Mastered" at bounding box center [207, 42] width 77 height 10
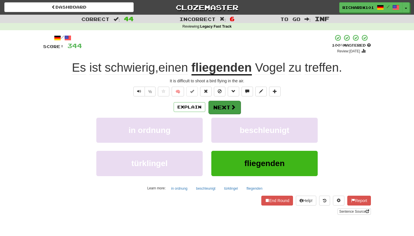
click at [227, 108] on button "Next" at bounding box center [225, 107] width 32 height 13
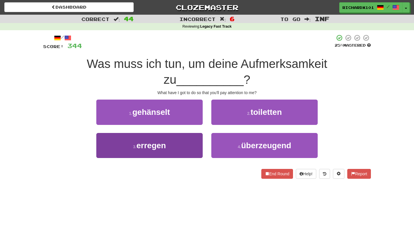
click at [194, 144] on button "3 . erregen" at bounding box center [149, 145] width 106 height 25
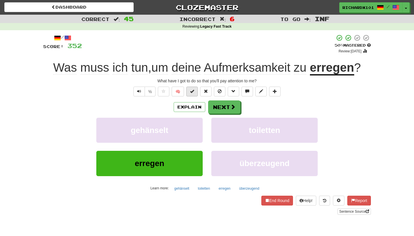
click at [192, 92] on span at bounding box center [192, 91] width 4 height 4
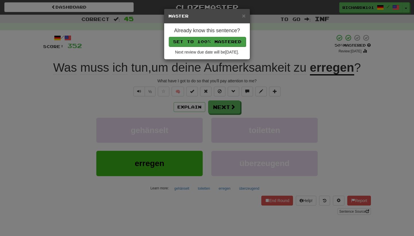
click at [211, 40] on button "Set to 100% Mastered" at bounding box center [207, 42] width 77 height 10
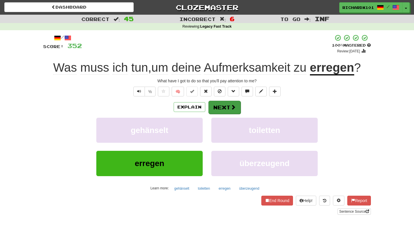
click at [224, 106] on button "Next" at bounding box center [225, 107] width 32 height 13
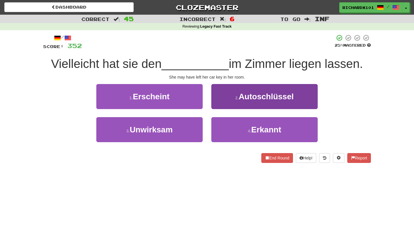
click at [231, 100] on button "2 . Autoschlüssel" at bounding box center [265, 96] width 106 height 25
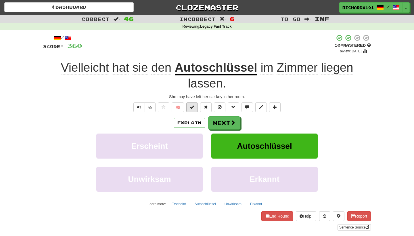
click at [194, 107] on span at bounding box center [192, 107] width 4 height 4
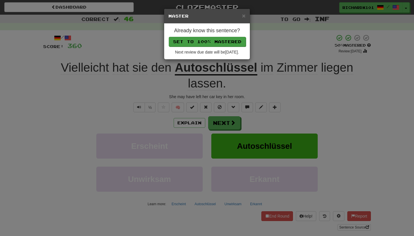
click at [227, 42] on button "Set to 100% Mastered" at bounding box center [207, 42] width 77 height 10
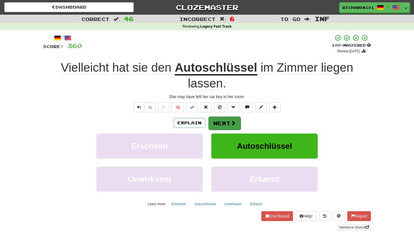
click at [220, 125] on button "Next" at bounding box center [225, 123] width 32 height 13
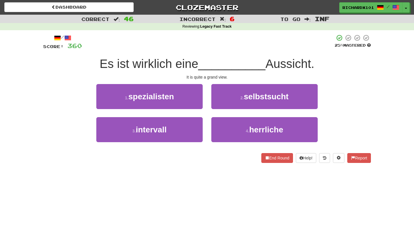
click at [220, 125] on button "4 . herrliche" at bounding box center [265, 129] width 106 height 25
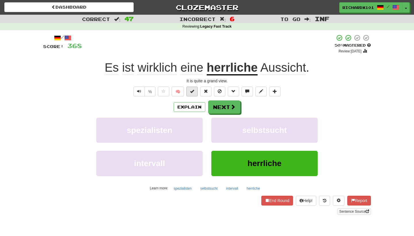
click at [194, 92] on span at bounding box center [192, 91] width 4 height 4
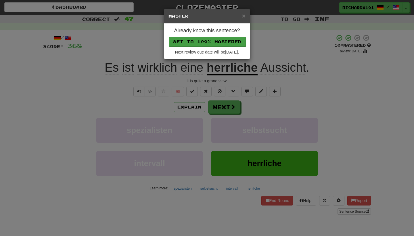
click at [217, 37] on button "Set to 100% Mastered" at bounding box center [207, 42] width 77 height 10
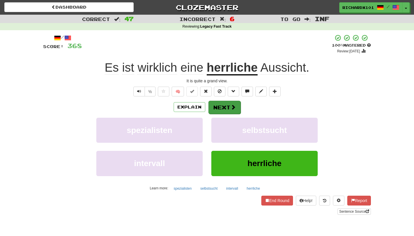
click at [224, 104] on button "Next" at bounding box center [225, 107] width 32 height 13
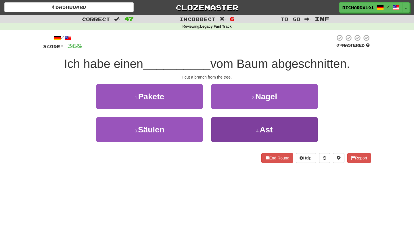
click at [229, 129] on button "4 . Ast" at bounding box center [265, 129] width 106 height 25
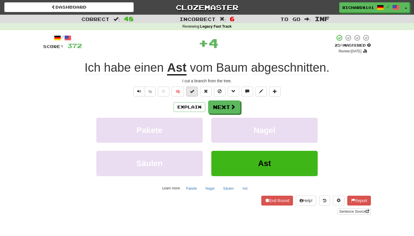
click at [194, 91] on span at bounding box center [192, 91] width 4 height 4
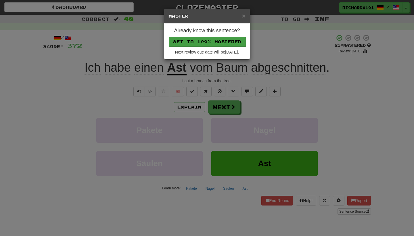
click at [203, 40] on button "Set to 100% Mastered" at bounding box center [207, 42] width 77 height 10
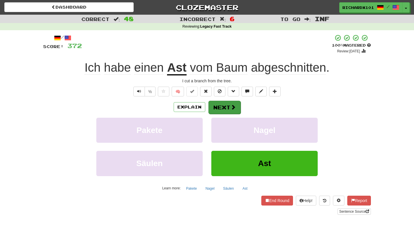
click at [220, 107] on button "Next" at bounding box center [225, 107] width 32 height 13
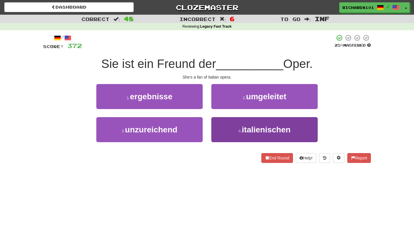
click at [232, 126] on button "4 . italienischen" at bounding box center [265, 129] width 106 height 25
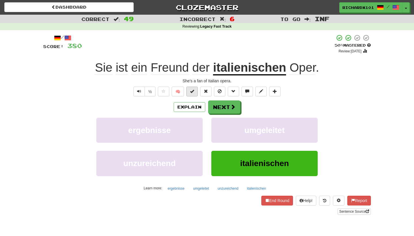
click at [192, 91] on span at bounding box center [192, 91] width 4 height 4
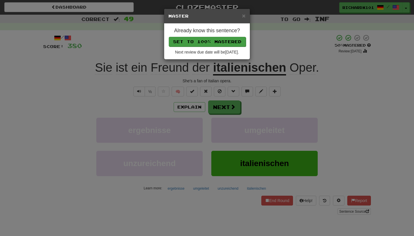
click at [211, 41] on button "Set to 100% Mastered" at bounding box center [207, 42] width 77 height 10
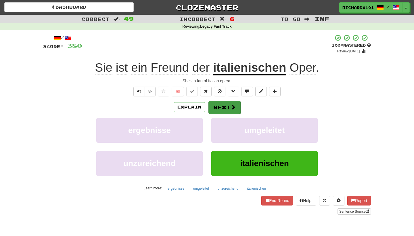
click at [220, 103] on button "Next" at bounding box center [225, 107] width 32 height 13
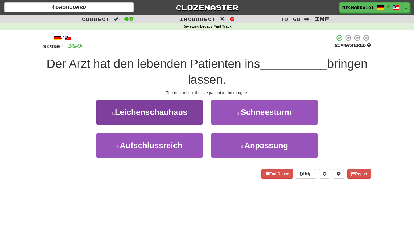
click at [198, 115] on button "1 . Leichenschauhaus" at bounding box center [149, 112] width 106 height 25
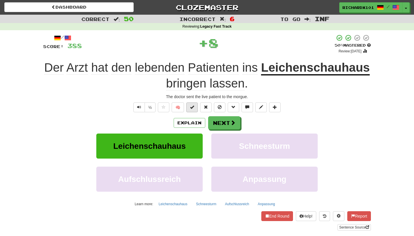
click at [194, 105] on span at bounding box center [192, 107] width 4 height 4
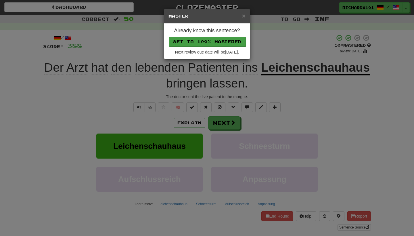
click at [205, 41] on button "Set to 100% Mastered" at bounding box center [207, 42] width 77 height 10
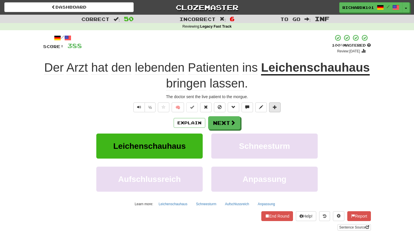
click at [278, 102] on button at bounding box center [275, 107] width 12 height 10
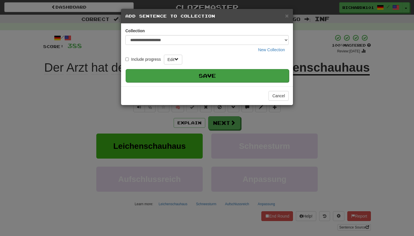
click at [258, 72] on button "Save" at bounding box center [207, 75] width 163 height 13
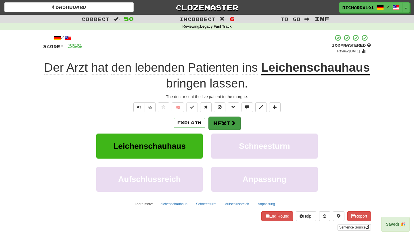
click at [227, 122] on button "Next" at bounding box center [225, 123] width 32 height 13
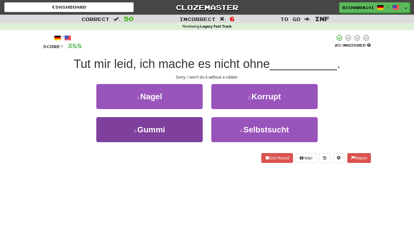
click at [202, 130] on button "3 . Gummi" at bounding box center [149, 129] width 106 height 25
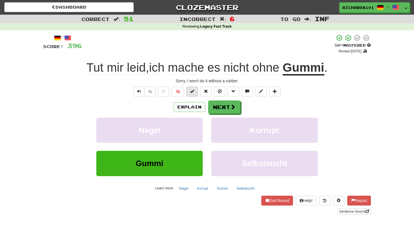
click at [195, 88] on button at bounding box center [192, 92] width 12 height 10
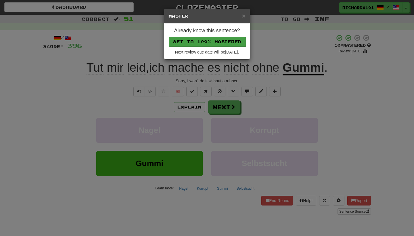
click at [209, 43] on button "Set to 100% Mastered" at bounding box center [207, 42] width 77 height 10
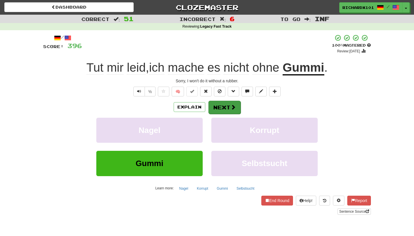
click at [223, 103] on button "Next" at bounding box center [225, 107] width 32 height 13
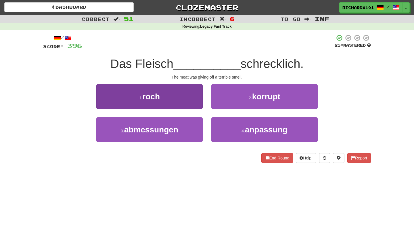
click at [195, 97] on button "1 . roch" at bounding box center [149, 96] width 106 height 25
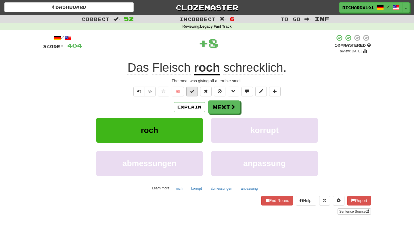
click at [195, 90] on button at bounding box center [192, 92] width 12 height 10
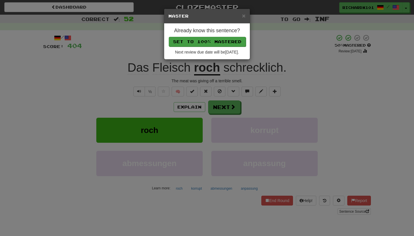
click at [206, 40] on button "Set to 100% Mastered" at bounding box center [207, 42] width 77 height 10
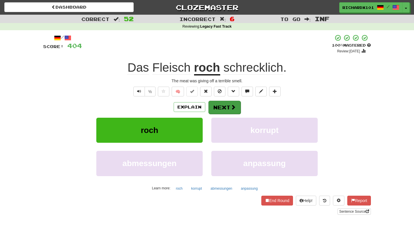
click at [221, 104] on button "Next" at bounding box center [225, 107] width 32 height 13
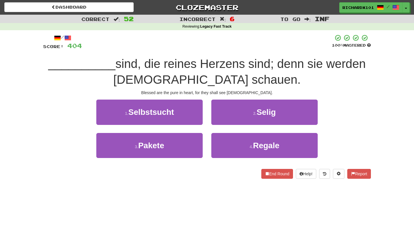
click at [221, 104] on button "2 . Selig" at bounding box center [265, 112] width 106 height 25
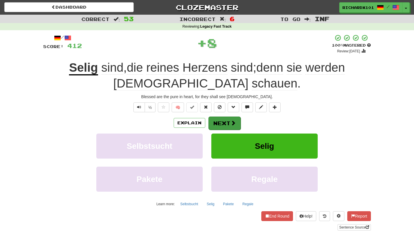
click at [220, 121] on button "Next" at bounding box center [225, 123] width 32 height 13
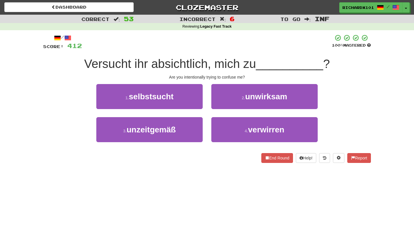
click at [220, 121] on button "4 . verwirren" at bounding box center [265, 129] width 106 height 25
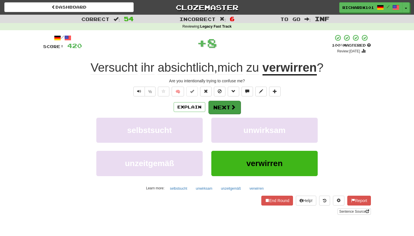
click at [214, 104] on button "Next" at bounding box center [225, 107] width 32 height 13
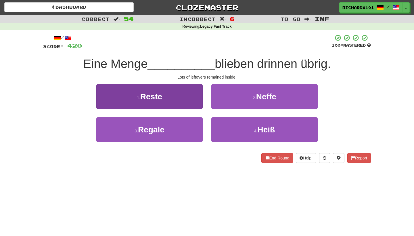
click at [191, 92] on button "1 . Reste" at bounding box center [149, 96] width 106 height 25
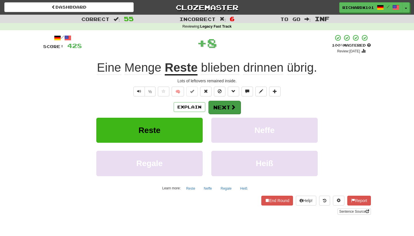
click at [219, 103] on button "Next" at bounding box center [225, 107] width 32 height 13
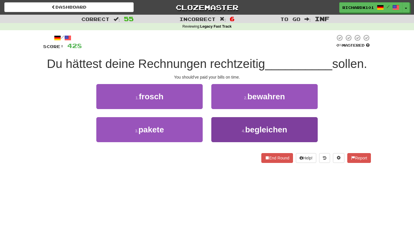
drag, startPoint x: 231, startPoint y: 101, endPoint x: 231, endPoint y: 128, distance: 27.1
click at [231, 129] on div "1 . frosch 2 . bewahren 3 . pakete 4 . begleichen" at bounding box center [207, 117] width 337 height 66
click at [231, 128] on button "4 . begleichen" at bounding box center [265, 129] width 106 height 25
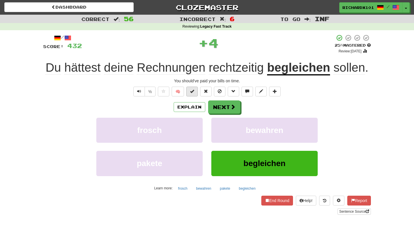
click at [194, 93] on button at bounding box center [192, 92] width 12 height 10
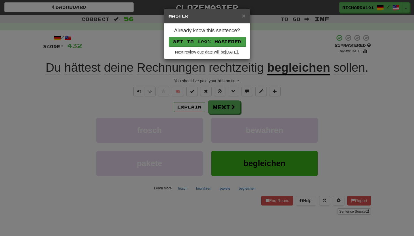
click at [208, 40] on button "Set to 100% Mastered" at bounding box center [207, 42] width 77 height 10
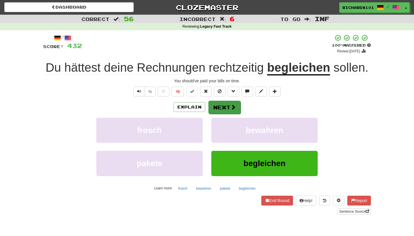
click at [216, 108] on button "Next" at bounding box center [225, 107] width 32 height 13
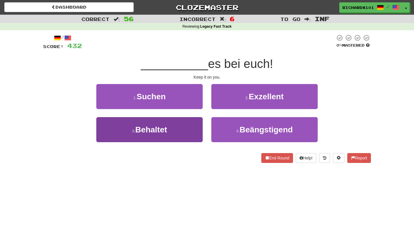
click at [190, 130] on button "3 . Behaltet" at bounding box center [149, 129] width 106 height 25
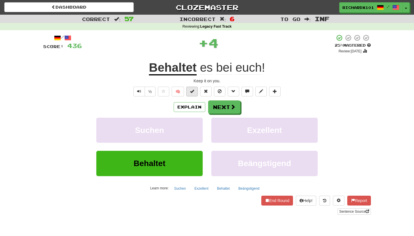
click at [194, 91] on span at bounding box center [192, 91] width 4 height 4
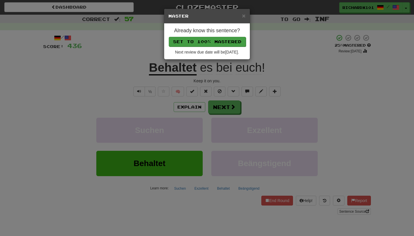
click at [208, 42] on button "Set to 100% Mastered" at bounding box center [207, 42] width 77 height 10
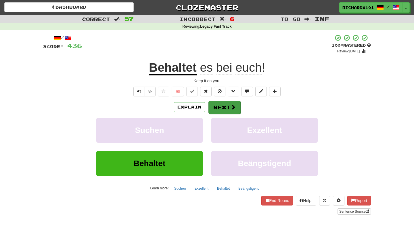
click at [219, 103] on button "Next" at bounding box center [225, 107] width 32 height 13
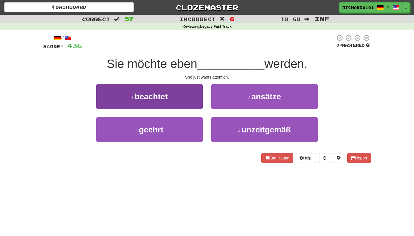
click at [192, 99] on button "1 . beachtet" at bounding box center [149, 96] width 106 height 25
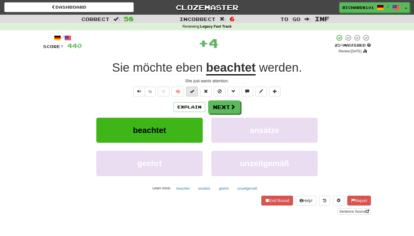
click at [195, 92] on button at bounding box center [192, 92] width 12 height 10
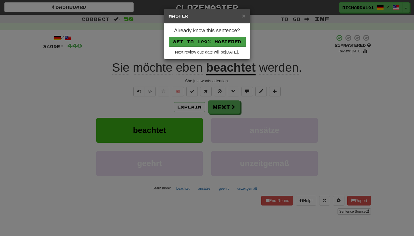
click at [212, 39] on button "Set to 100% Mastered" at bounding box center [207, 42] width 77 height 10
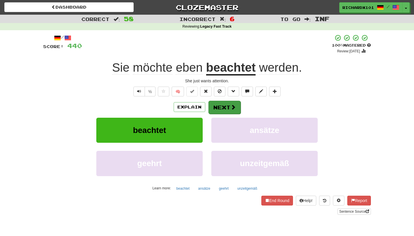
click at [224, 107] on button "Next" at bounding box center [225, 107] width 32 height 13
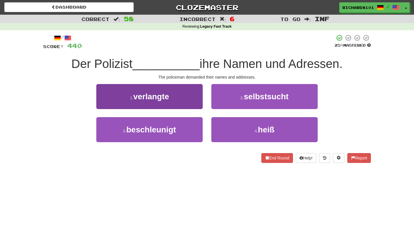
click at [190, 98] on button "1 . verlangte" at bounding box center [149, 96] width 106 height 25
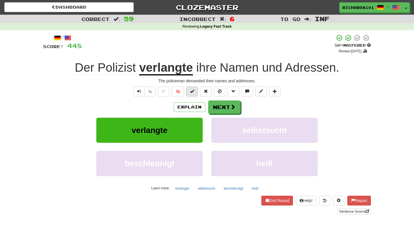
click at [193, 92] on span at bounding box center [192, 91] width 4 height 4
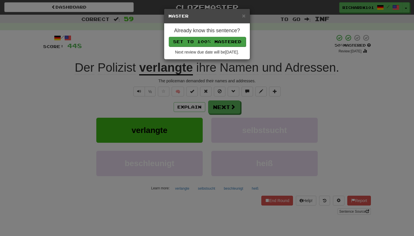
click at [215, 41] on button "Set to 100% Mastered" at bounding box center [207, 42] width 77 height 10
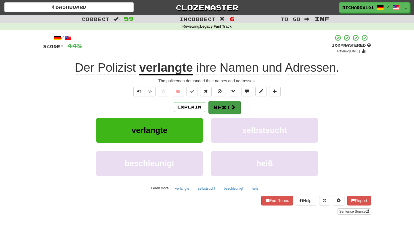
click at [224, 103] on button "Next" at bounding box center [225, 107] width 32 height 13
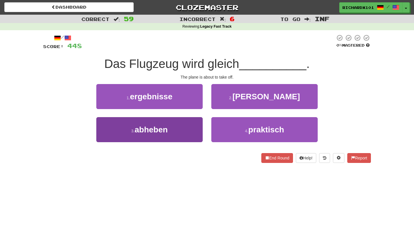
click at [187, 133] on button "3 . abheben" at bounding box center [149, 129] width 106 height 25
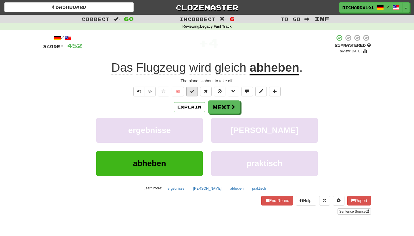
click at [193, 92] on span at bounding box center [192, 91] width 4 height 4
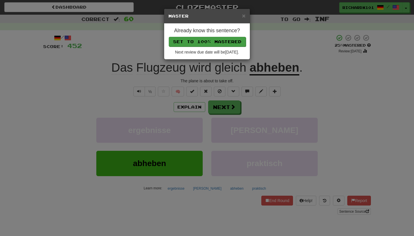
click at [214, 41] on button "Set to 100% Mastered" at bounding box center [207, 42] width 77 height 10
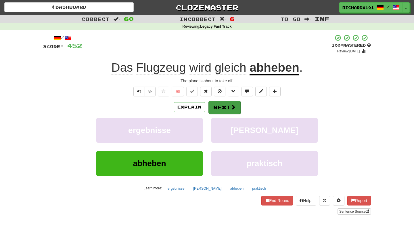
click at [219, 103] on button "Next" at bounding box center [225, 107] width 32 height 13
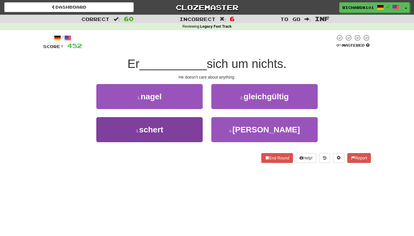
click at [189, 131] on button "3 . schert" at bounding box center [149, 129] width 106 height 25
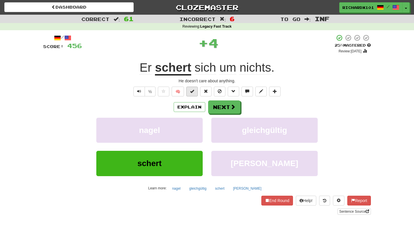
click at [195, 91] on button at bounding box center [192, 92] width 12 height 10
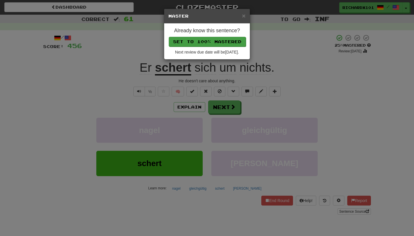
click at [218, 43] on button "Set to 100% Mastered" at bounding box center [207, 42] width 77 height 10
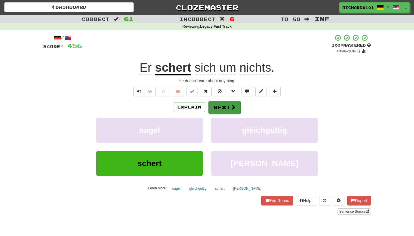
click at [220, 105] on button "Next" at bounding box center [225, 107] width 32 height 13
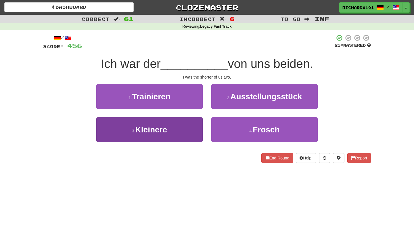
click at [193, 130] on button "3 . Kleinere" at bounding box center [149, 129] width 106 height 25
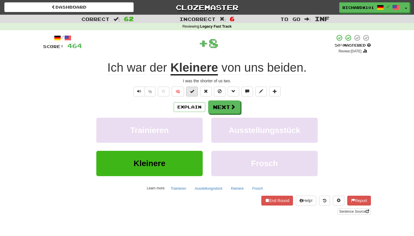
click at [194, 91] on span at bounding box center [192, 91] width 4 height 4
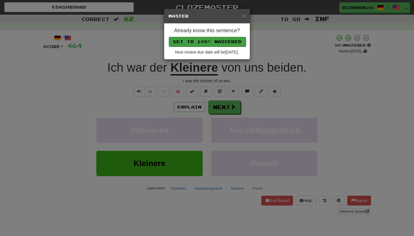
click at [208, 42] on button "Set to 100% Mastered" at bounding box center [207, 42] width 77 height 10
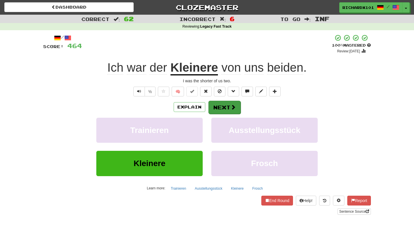
click at [219, 104] on button "Next" at bounding box center [225, 107] width 32 height 13
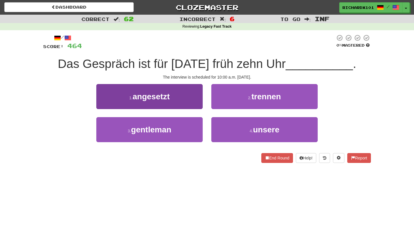
click at [195, 96] on button "1 . angesetzt" at bounding box center [149, 96] width 106 height 25
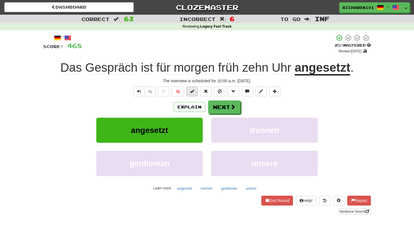
click at [195, 91] on button at bounding box center [192, 92] width 12 height 10
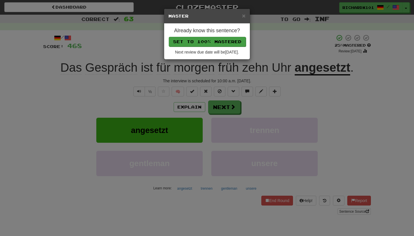
click at [210, 39] on button "Set to 100% Mastered" at bounding box center [207, 42] width 77 height 10
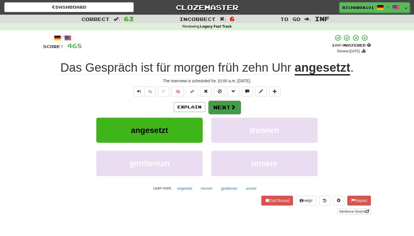
click at [231, 104] on span at bounding box center [233, 106] width 5 height 5
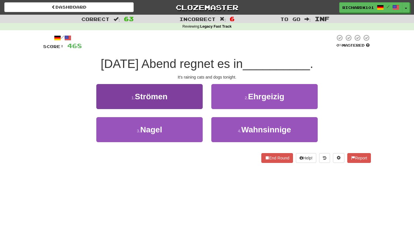
click at [186, 100] on button "1 . Strömen" at bounding box center [149, 96] width 106 height 25
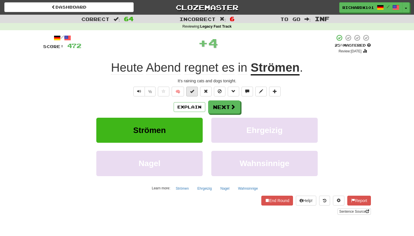
click at [193, 91] on span at bounding box center [192, 91] width 4 height 4
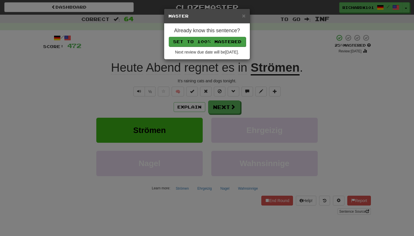
click at [214, 39] on button "Set to 100% Mastered" at bounding box center [207, 42] width 77 height 10
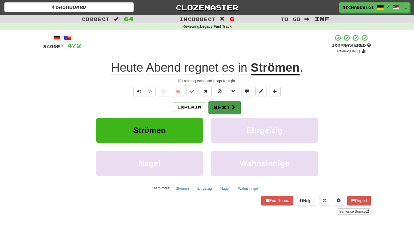
click at [223, 107] on button "Next" at bounding box center [225, 107] width 32 height 13
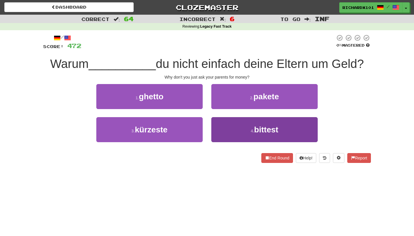
click at [238, 132] on button "4 . bittest" at bounding box center [265, 129] width 106 height 25
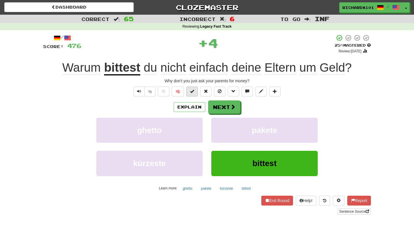
click at [193, 92] on span at bounding box center [192, 91] width 4 height 4
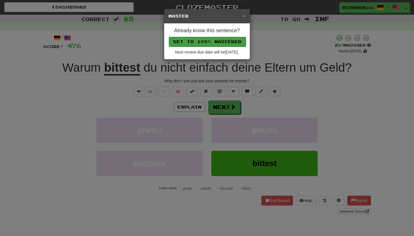
click at [204, 38] on button "Set to 100% Mastered" at bounding box center [207, 42] width 77 height 10
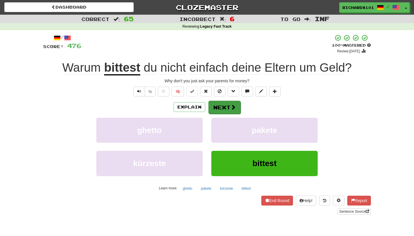
click at [223, 103] on button "Next" at bounding box center [225, 107] width 32 height 13
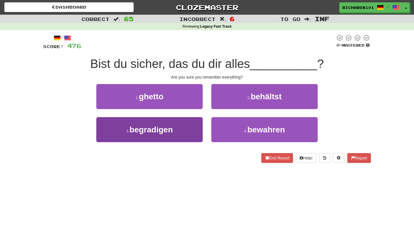
click at [191, 129] on button "3 . begradigen" at bounding box center [149, 129] width 106 height 25
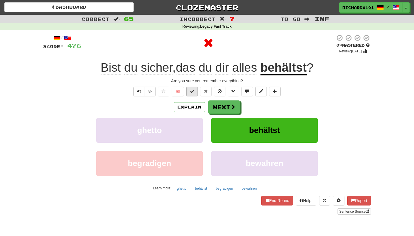
click at [195, 92] on button at bounding box center [192, 92] width 12 height 10
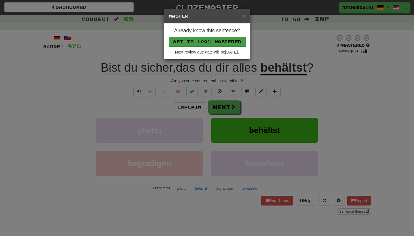
click at [212, 41] on button "Set to 100% Mastered" at bounding box center [207, 42] width 77 height 10
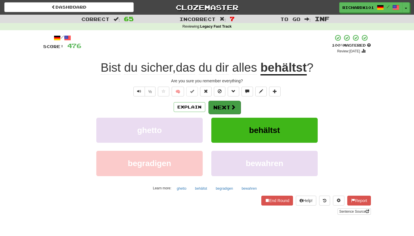
click at [218, 106] on button "Next" at bounding box center [225, 107] width 32 height 13
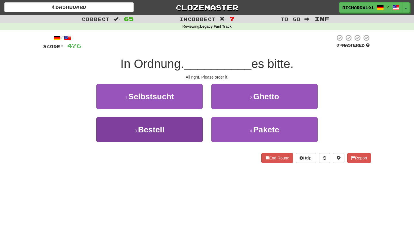
click at [191, 129] on button "3 . Bestell" at bounding box center [149, 129] width 106 height 25
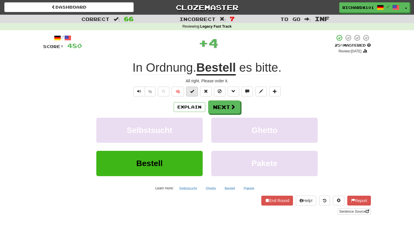
click at [195, 93] on button at bounding box center [192, 92] width 12 height 10
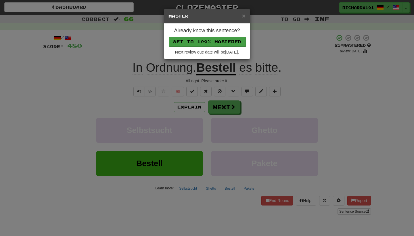
click at [211, 38] on button "Set to 100% Mastered" at bounding box center [207, 42] width 77 height 10
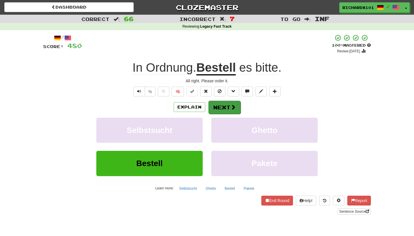
click at [224, 107] on button "Next" at bounding box center [225, 107] width 32 height 13
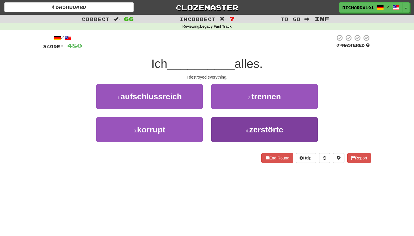
click at [231, 132] on button "4 . zerstörte" at bounding box center [265, 129] width 106 height 25
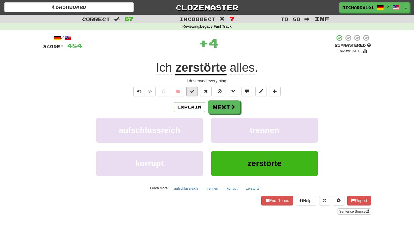
click at [196, 92] on button at bounding box center [192, 92] width 12 height 10
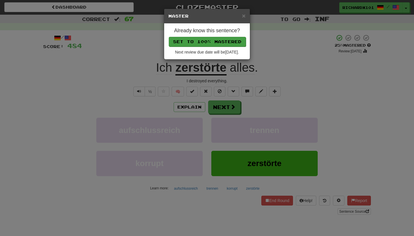
click at [211, 42] on button "Set to 100% Mastered" at bounding box center [207, 42] width 77 height 10
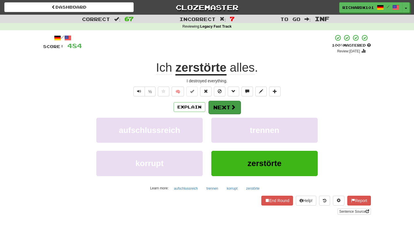
click at [223, 108] on button "Next" at bounding box center [225, 107] width 32 height 13
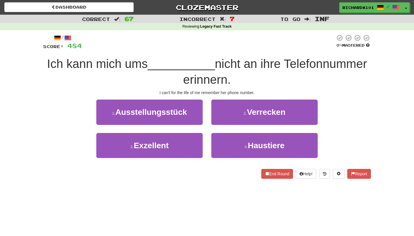
click at [223, 108] on button "2 . Verrecken" at bounding box center [265, 112] width 106 height 25
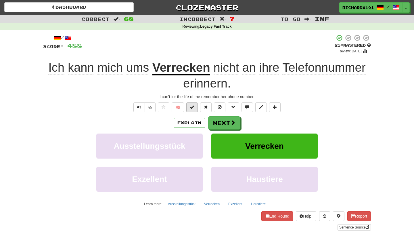
click at [194, 105] on span at bounding box center [192, 107] width 4 height 4
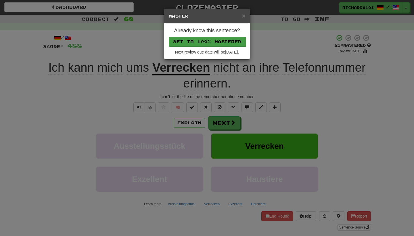
click at [210, 41] on button "Set to 100% Mastered" at bounding box center [207, 42] width 77 height 10
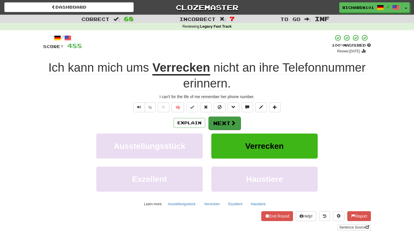
click at [221, 119] on button "Next" at bounding box center [225, 123] width 32 height 13
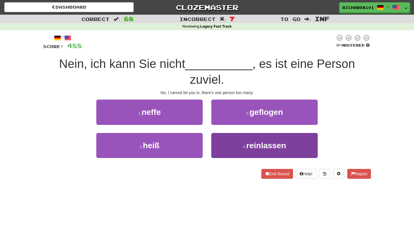
click at [227, 139] on button "4 . reinlassen" at bounding box center [265, 145] width 106 height 25
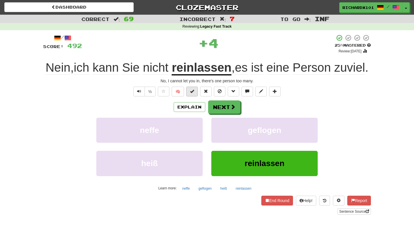
click at [196, 96] on button at bounding box center [192, 92] width 12 height 10
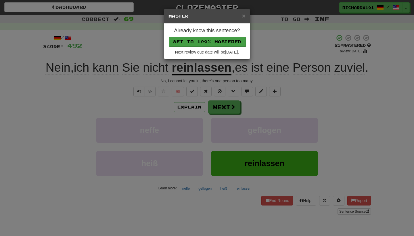
click at [212, 44] on button "Set to 100% Mastered" at bounding box center [207, 42] width 77 height 10
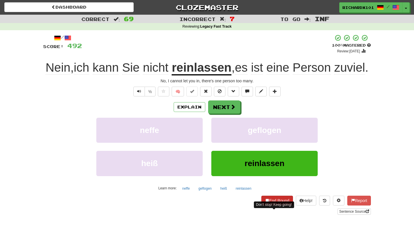
click at [274, 205] on button "End Round" at bounding box center [278, 201] width 32 height 10
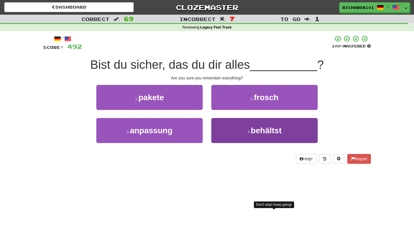
click at [279, 129] on span "behältst" at bounding box center [266, 130] width 31 height 9
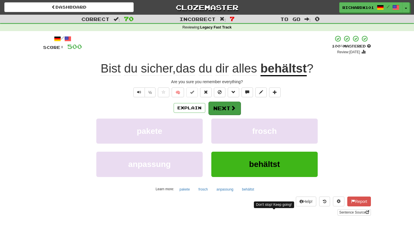
click at [222, 105] on button "Next" at bounding box center [225, 108] width 32 height 13
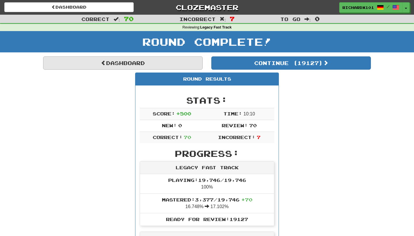
click at [178, 62] on link "Dashboard" at bounding box center [123, 62] width 160 height 13
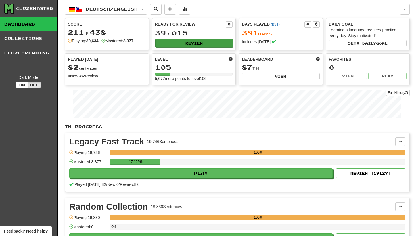
click at [209, 39] on button "Review" at bounding box center [194, 43] width 78 height 9
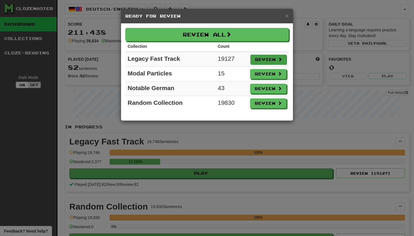
click at [264, 61] on button "Review" at bounding box center [269, 60] width 36 height 10
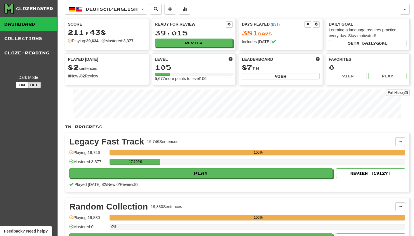
select select "********"
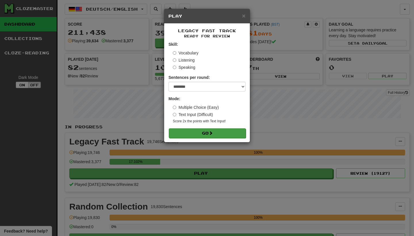
click at [239, 134] on button "Go" at bounding box center [207, 133] width 77 height 10
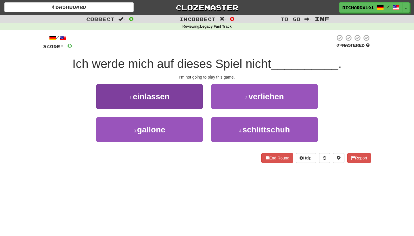
click at [199, 102] on button "1 . einlassen" at bounding box center [149, 96] width 106 height 25
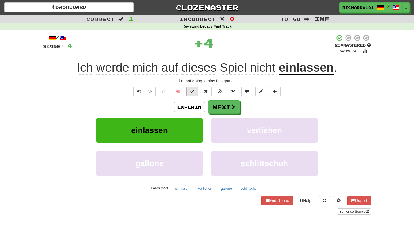
click at [193, 91] on span at bounding box center [192, 91] width 4 height 4
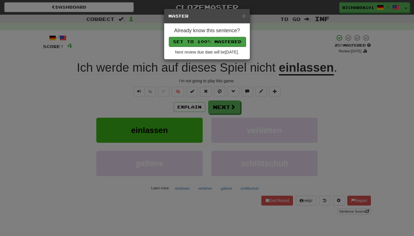
click at [216, 39] on button "Set to 100% Mastered" at bounding box center [207, 42] width 77 height 10
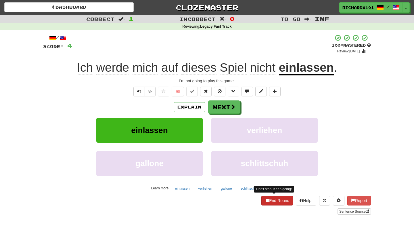
click at [275, 202] on button "End Round" at bounding box center [278, 201] width 32 height 10
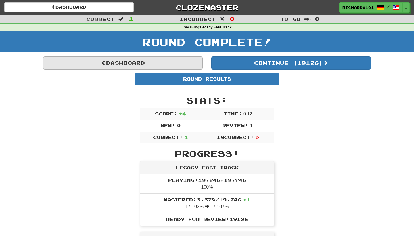
click at [120, 62] on link "Dashboard" at bounding box center [123, 62] width 160 height 13
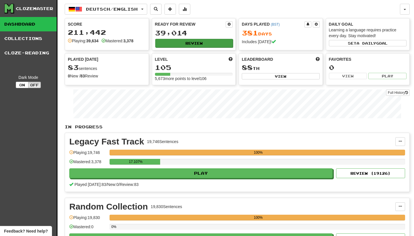
click at [222, 43] on button "Review" at bounding box center [194, 43] width 78 height 9
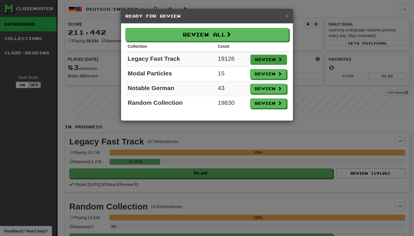
click at [258, 58] on button "Review" at bounding box center [269, 60] width 36 height 10
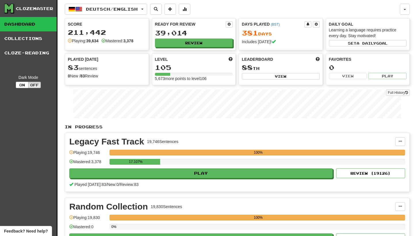
select select "********"
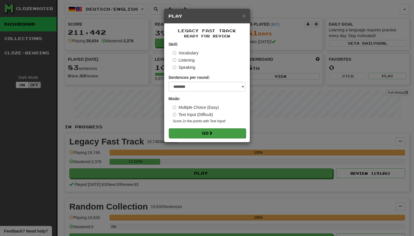
click at [230, 135] on button "Go" at bounding box center [207, 133] width 77 height 10
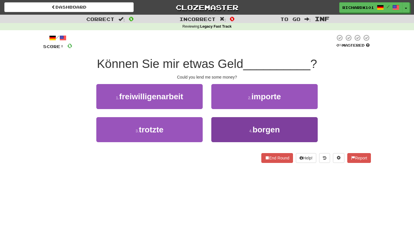
click at [230, 135] on button "4 . borgen" at bounding box center [265, 129] width 106 height 25
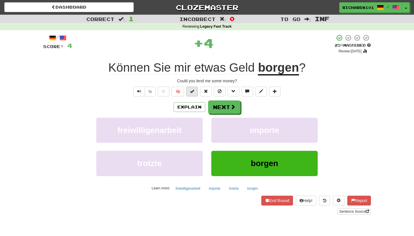
click at [193, 90] on span at bounding box center [192, 91] width 4 height 4
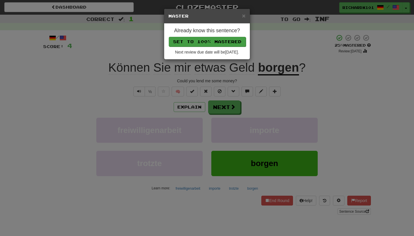
click at [214, 39] on button "Set to 100% Mastered" at bounding box center [207, 42] width 77 height 10
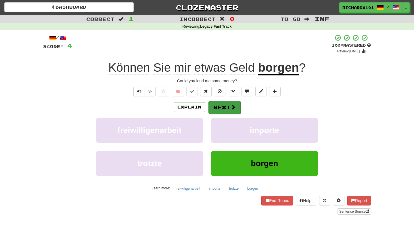
click at [212, 108] on button "Next" at bounding box center [225, 107] width 32 height 13
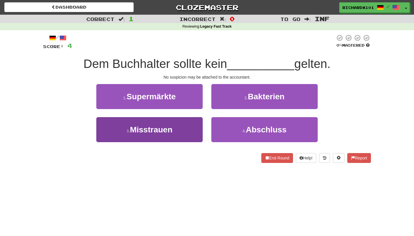
click at [185, 135] on button "3 . Misstrauen" at bounding box center [149, 129] width 106 height 25
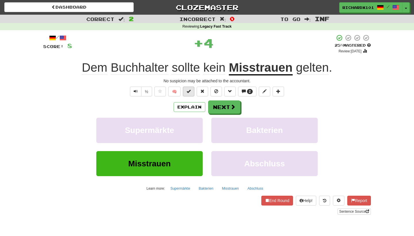
click at [193, 91] on button at bounding box center [189, 92] width 12 height 10
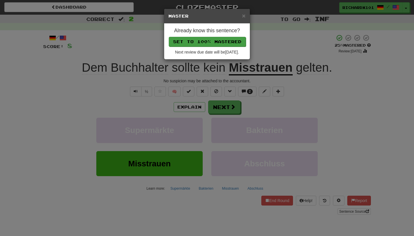
click at [217, 42] on button "Set to 100% Mastered" at bounding box center [207, 42] width 77 height 10
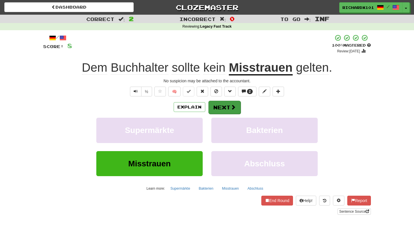
click at [211, 108] on button "Next" at bounding box center [225, 107] width 32 height 13
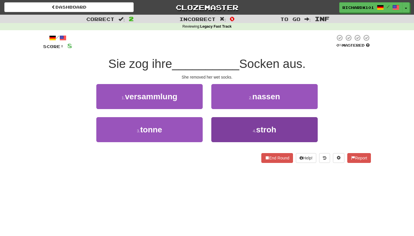
click at [226, 125] on button "4 . stroh" at bounding box center [265, 129] width 106 height 25
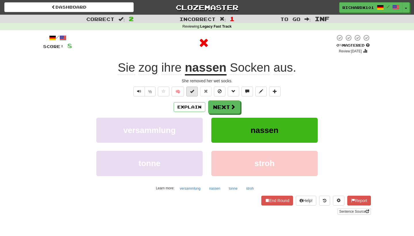
click at [194, 90] on span at bounding box center [192, 91] width 4 height 4
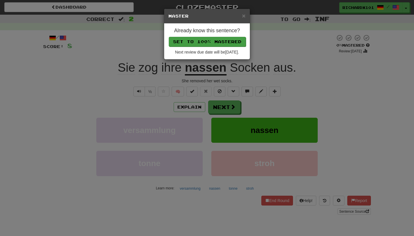
click at [218, 38] on button "Set to 100% Mastered" at bounding box center [207, 42] width 77 height 10
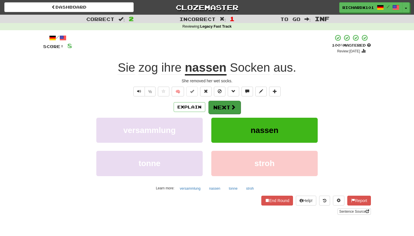
click at [214, 110] on button "Next" at bounding box center [225, 107] width 32 height 13
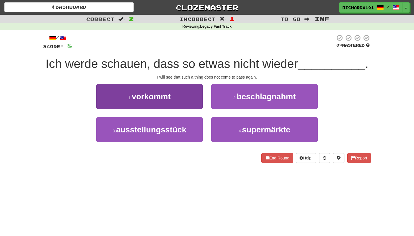
click at [197, 96] on button "1 . vorkommt" at bounding box center [149, 96] width 106 height 25
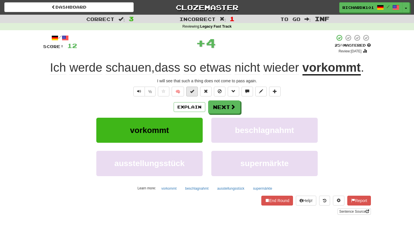
click at [193, 90] on span at bounding box center [192, 91] width 4 height 4
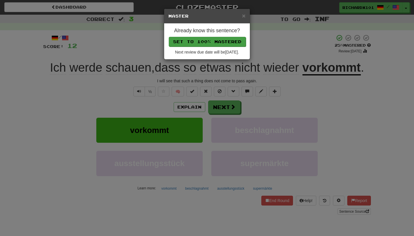
click at [216, 41] on button "Set to 100% Mastered" at bounding box center [207, 42] width 77 height 10
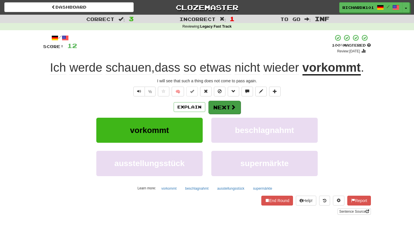
click at [213, 103] on button "Next" at bounding box center [225, 107] width 32 height 13
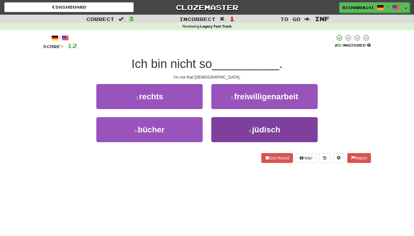
click at [220, 125] on button "4 . jüdisch" at bounding box center [265, 129] width 106 height 25
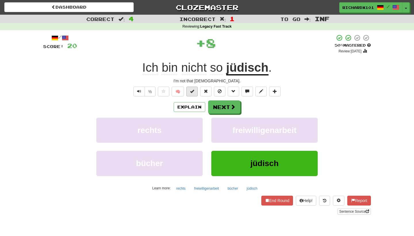
click at [193, 92] on span at bounding box center [192, 91] width 4 height 4
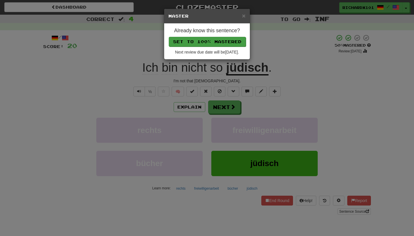
click at [217, 39] on button "Set to 100% Mastered" at bounding box center [207, 42] width 77 height 10
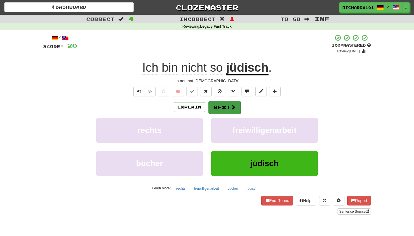
click at [217, 104] on button "Next" at bounding box center [225, 107] width 32 height 13
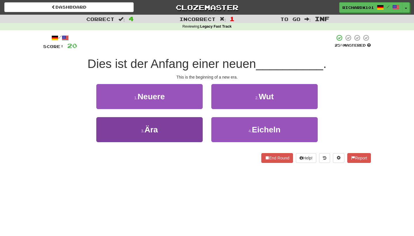
click at [188, 129] on button "3 . Ära" at bounding box center [149, 129] width 106 height 25
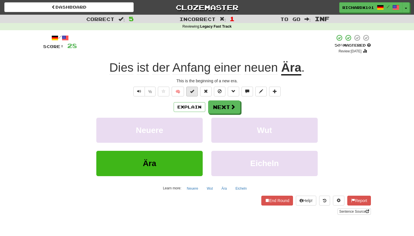
click at [194, 90] on span at bounding box center [192, 91] width 4 height 4
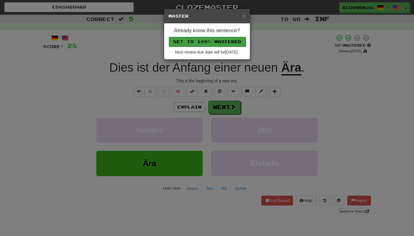
click at [218, 42] on button "Set to 100% Mastered" at bounding box center [207, 42] width 77 height 10
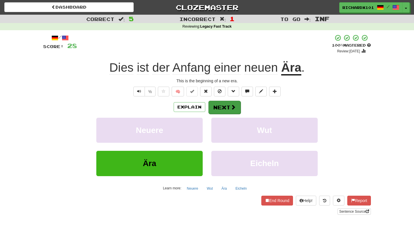
click at [213, 107] on button "Next" at bounding box center [225, 107] width 32 height 13
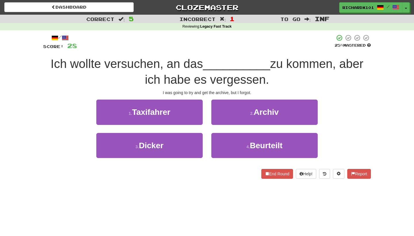
click at [213, 107] on button "2 . Archiv" at bounding box center [265, 112] width 106 height 25
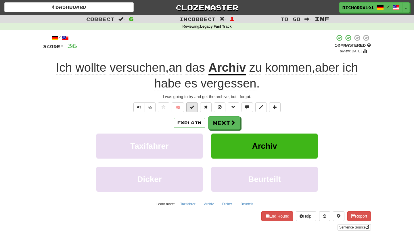
click at [197, 106] on button at bounding box center [192, 107] width 12 height 10
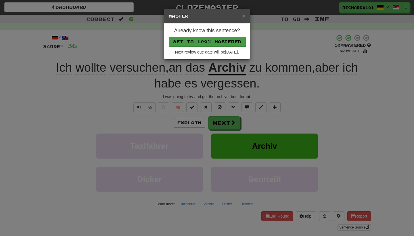
click at [221, 41] on button "Set to 100% Mastered" at bounding box center [207, 42] width 77 height 10
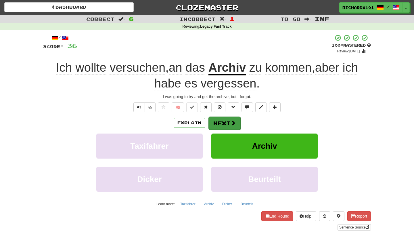
click at [215, 122] on button "Next" at bounding box center [225, 123] width 32 height 13
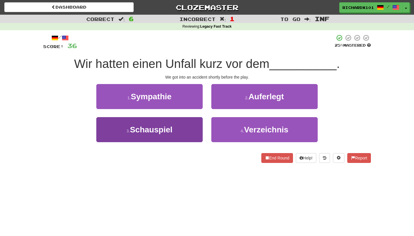
click at [183, 140] on button "3 . Schauspiel" at bounding box center [149, 129] width 106 height 25
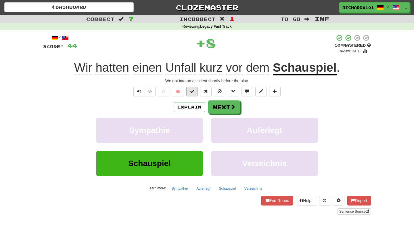
click at [194, 90] on span at bounding box center [192, 91] width 4 height 4
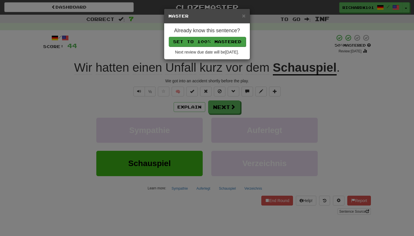
click at [208, 42] on button "Set to 100% Mastered" at bounding box center [207, 42] width 77 height 10
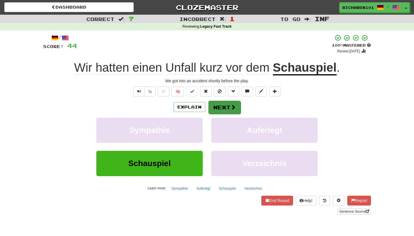
click at [214, 109] on button "Next" at bounding box center [225, 107] width 32 height 13
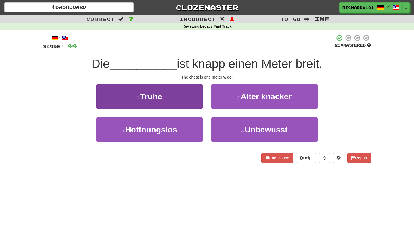
click at [193, 103] on button "1 . Truhe" at bounding box center [149, 96] width 106 height 25
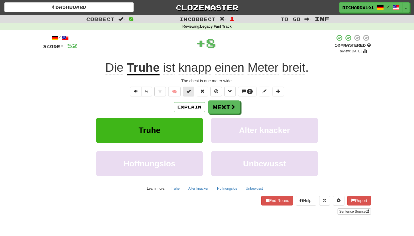
click at [192, 92] on button at bounding box center [189, 92] width 12 height 10
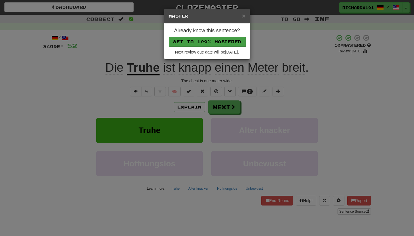
click at [213, 41] on button "Set to 100% Mastered" at bounding box center [207, 42] width 77 height 10
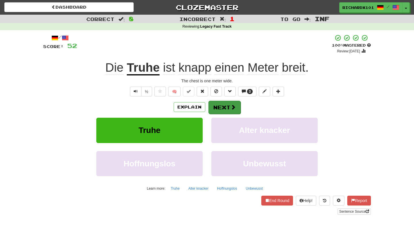
click at [215, 104] on button "Next" at bounding box center [225, 107] width 32 height 13
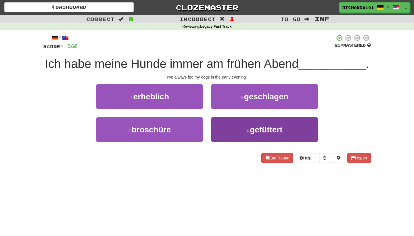
click at [223, 127] on button "4 . gefüttert" at bounding box center [265, 129] width 106 height 25
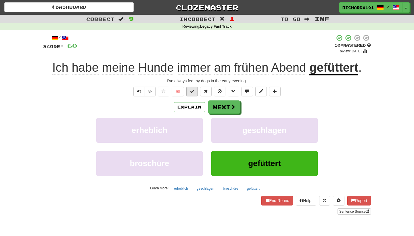
click at [195, 94] on button at bounding box center [192, 92] width 12 height 10
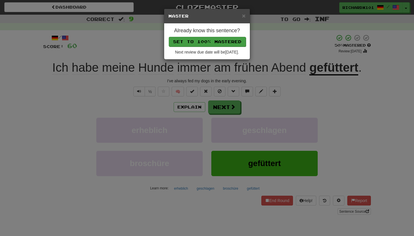
click at [215, 38] on button "Set to 100% Mastered" at bounding box center [207, 42] width 77 height 10
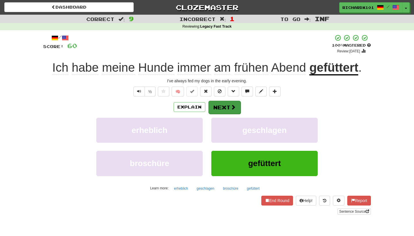
click at [222, 104] on button "Next" at bounding box center [225, 107] width 32 height 13
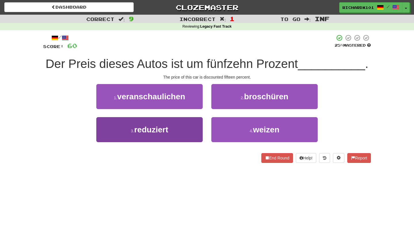
click at [187, 136] on button "3 . reduziert" at bounding box center [149, 129] width 106 height 25
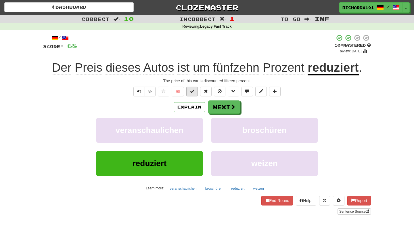
click at [195, 92] on button at bounding box center [192, 92] width 12 height 10
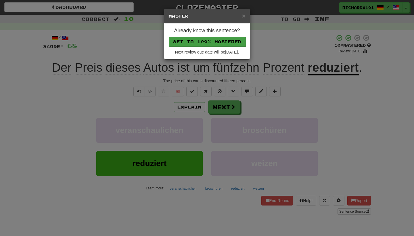
click at [214, 41] on button "Set to 100% Mastered" at bounding box center [207, 42] width 77 height 10
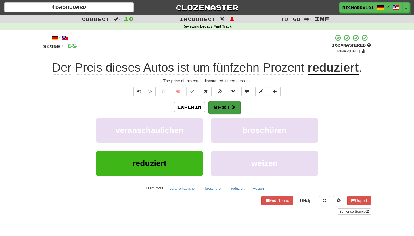
click at [220, 103] on button "Next" at bounding box center [225, 107] width 32 height 13
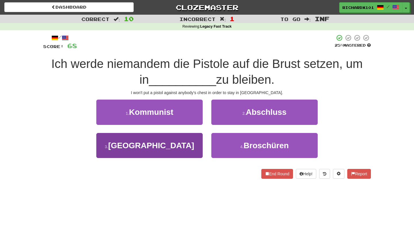
click at [195, 138] on button "3 . Barcelona" at bounding box center [149, 145] width 106 height 25
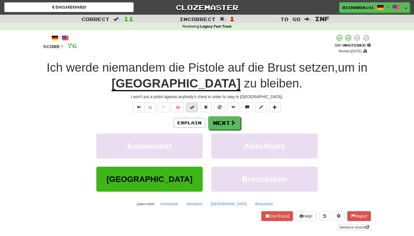
click at [194, 105] on span at bounding box center [192, 107] width 4 height 4
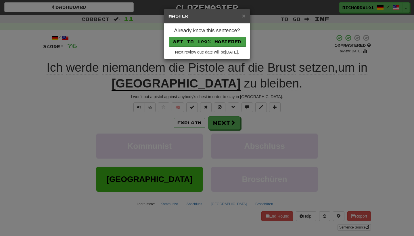
click at [214, 39] on button "Set to 100% Mastered" at bounding box center [207, 42] width 77 height 10
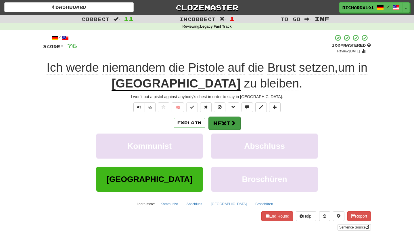
click at [219, 120] on button "Next" at bounding box center [225, 123] width 32 height 13
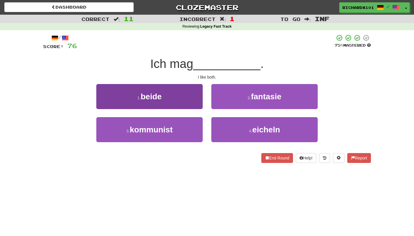
click at [195, 101] on button "1 . beide" at bounding box center [149, 96] width 106 height 25
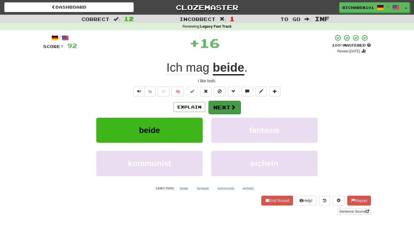
click at [214, 105] on button "Next" at bounding box center [225, 107] width 32 height 13
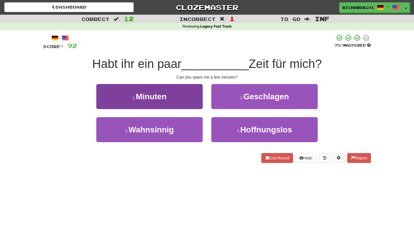
click at [190, 100] on button "1 . Minuten" at bounding box center [149, 96] width 106 height 25
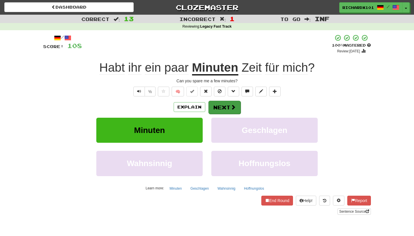
click at [219, 105] on button "Next" at bounding box center [225, 107] width 32 height 13
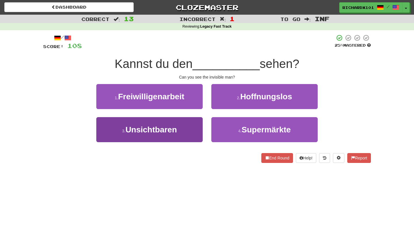
click at [195, 124] on button "3 . Unsichtbaren" at bounding box center [149, 129] width 106 height 25
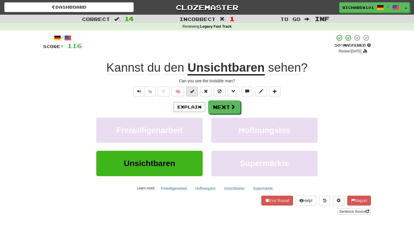
click at [195, 92] on button at bounding box center [192, 92] width 12 height 10
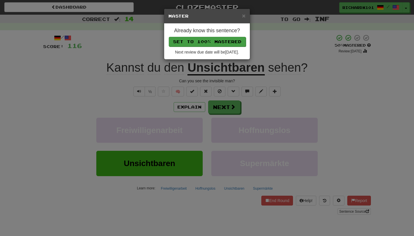
click at [218, 39] on button "Set to 100% Mastered" at bounding box center [207, 42] width 77 height 10
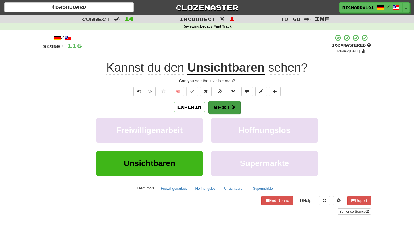
click at [221, 106] on button "Next" at bounding box center [225, 107] width 32 height 13
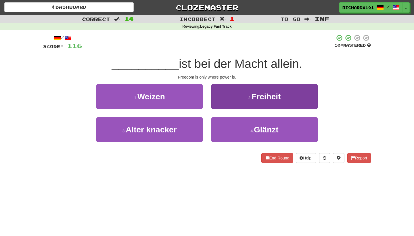
click at [227, 100] on button "2 . Freiheit" at bounding box center [265, 96] width 106 height 25
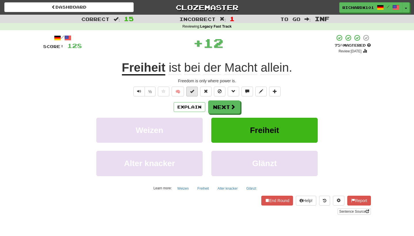
click at [195, 93] on button at bounding box center [192, 92] width 12 height 10
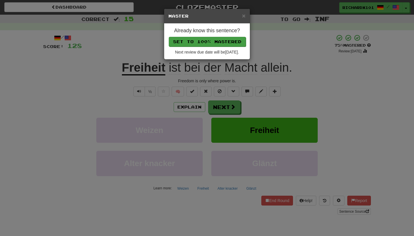
click at [216, 38] on button "Set to 100% Mastered" at bounding box center [207, 42] width 77 height 10
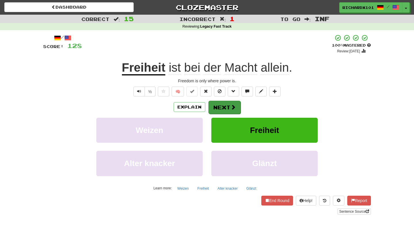
click at [221, 109] on button "Next" at bounding box center [225, 107] width 32 height 13
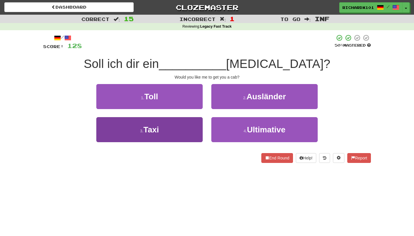
click at [195, 127] on button "3 . Taxi" at bounding box center [149, 129] width 106 height 25
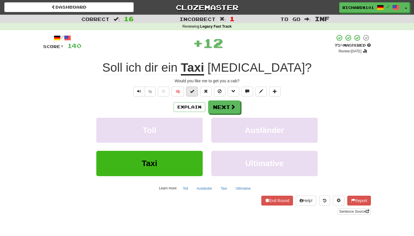
click at [192, 92] on span at bounding box center [192, 91] width 4 height 4
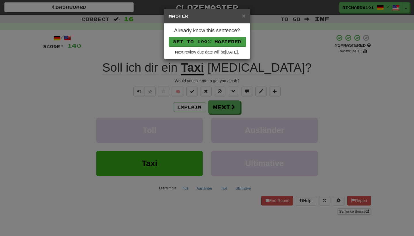
click at [208, 40] on button "Set to 100% Mastered" at bounding box center [207, 42] width 77 height 10
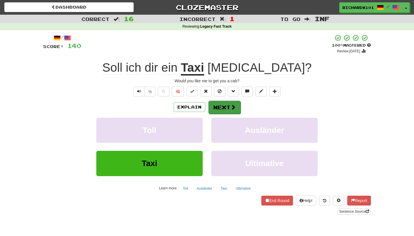
click at [217, 105] on button "Next" at bounding box center [225, 107] width 32 height 13
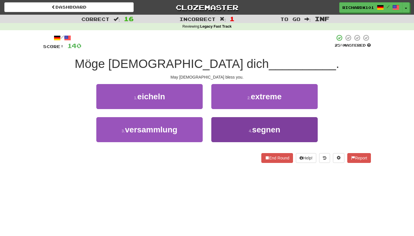
click at [223, 126] on button "4 . segnen" at bounding box center [265, 129] width 106 height 25
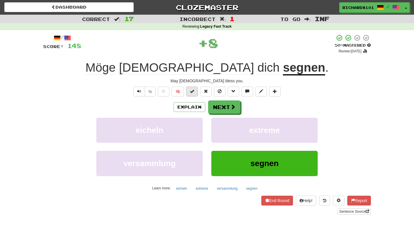
click at [195, 93] on button at bounding box center [192, 92] width 12 height 10
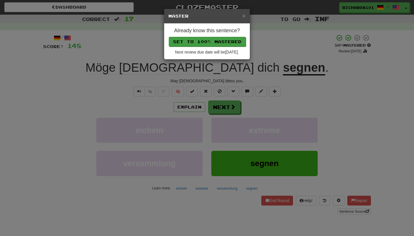
click at [214, 42] on button "Set to 100% Mastered" at bounding box center [207, 42] width 77 height 10
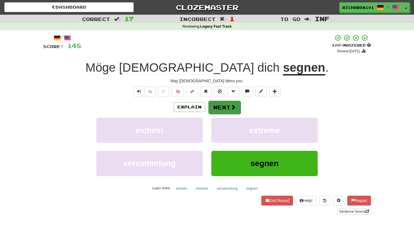
click at [220, 107] on button "Next" at bounding box center [225, 107] width 32 height 13
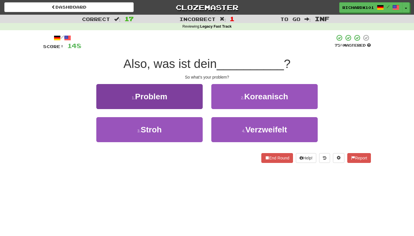
click at [195, 96] on button "1 . Problem" at bounding box center [149, 96] width 106 height 25
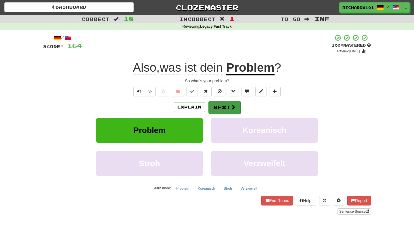
click at [214, 104] on button "Next" at bounding box center [225, 107] width 32 height 13
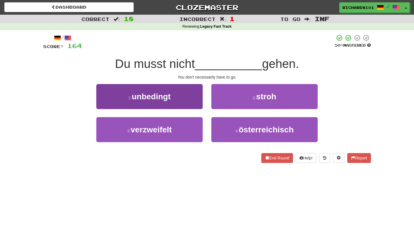
click at [194, 97] on button "1 . unbedingt" at bounding box center [149, 96] width 106 height 25
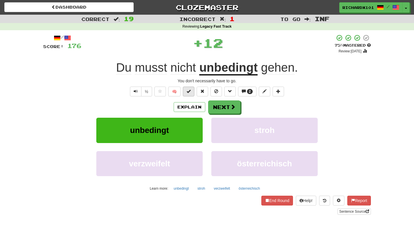
click at [191, 91] on button at bounding box center [189, 92] width 12 height 10
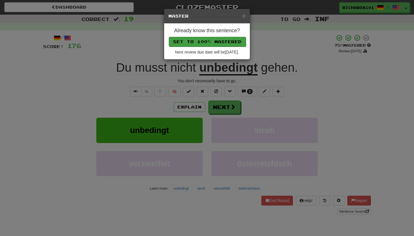
click at [207, 41] on button "Set to 100% Mastered" at bounding box center [207, 42] width 77 height 10
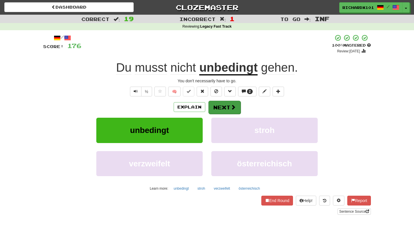
click at [221, 106] on button "Next" at bounding box center [225, 107] width 32 height 13
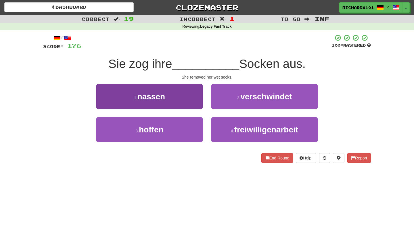
click at [190, 95] on button "1 . nassen" at bounding box center [149, 96] width 106 height 25
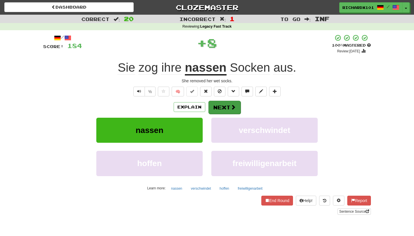
click at [215, 105] on button "Next" at bounding box center [225, 107] width 32 height 13
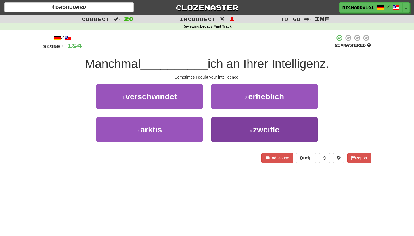
click at [228, 130] on button "4 . zweifle" at bounding box center [265, 129] width 106 height 25
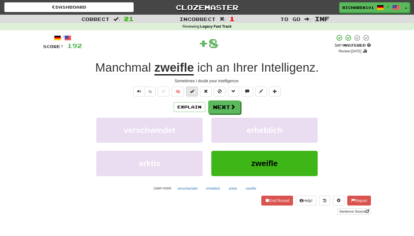
click at [196, 93] on button at bounding box center [192, 92] width 12 height 10
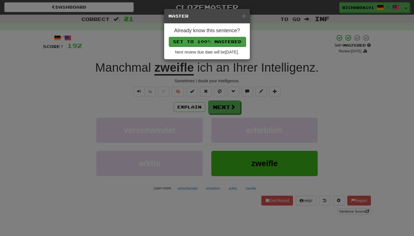
click at [208, 39] on button "Set to 100% Mastered" at bounding box center [207, 42] width 77 height 10
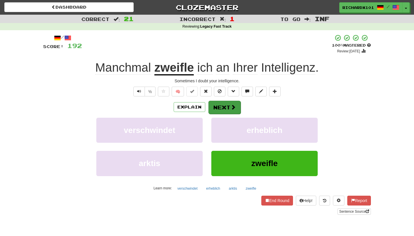
click at [218, 102] on button "Next" at bounding box center [225, 107] width 32 height 13
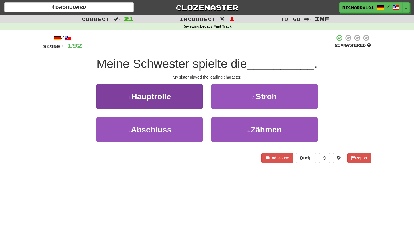
click at [191, 96] on button "1 . Hauptrolle" at bounding box center [149, 96] width 106 height 25
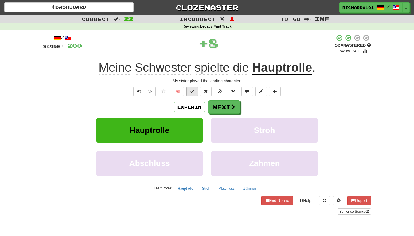
click at [194, 91] on span at bounding box center [192, 91] width 4 height 4
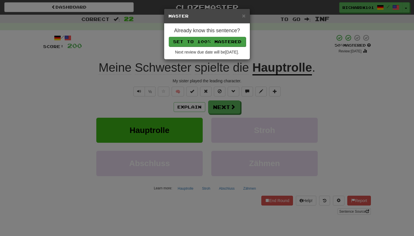
click at [218, 40] on button "Set to 100% Mastered" at bounding box center [207, 42] width 77 height 10
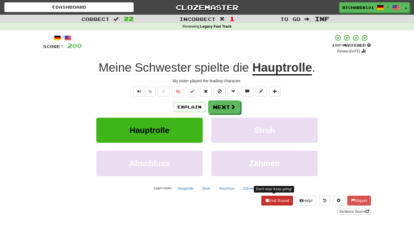
click at [275, 198] on button "End Round" at bounding box center [278, 201] width 32 height 10
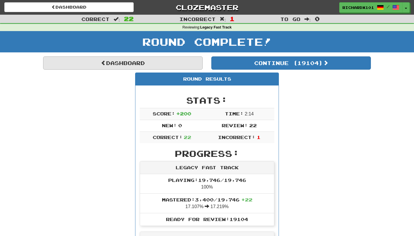
click at [188, 62] on link "Dashboard" at bounding box center [123, 62] width 160 height 13
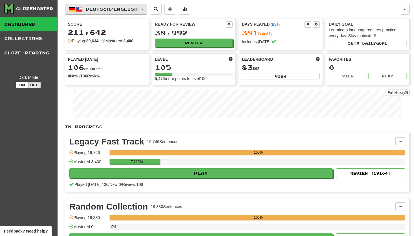
click at [147, 10] on button "Deutsch / English" at bounding box center [106, 9] width 83 height 11
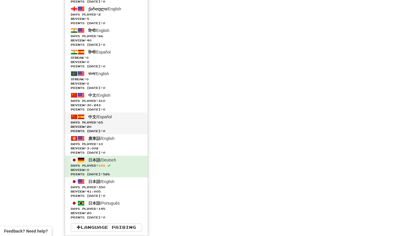
scroll to position [1545, 0]
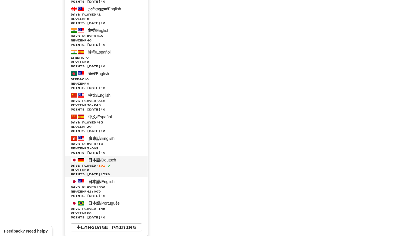
click at [127, 165] on span "Days Played: 101" at bounding box center [106, 165] width 71 height 4
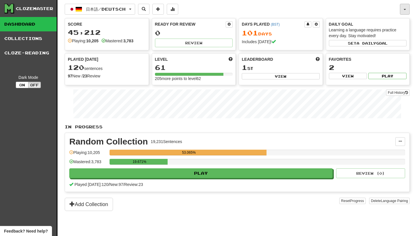
click at [402, 11] on button "button" at bounding box center [405, 9] width 10 height 11
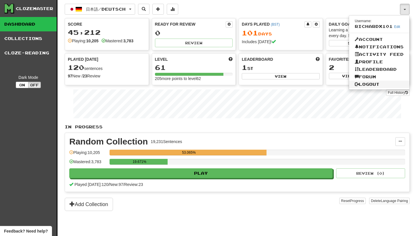
click at [380, 83] on link "Logout" at bounding box center [379, 84] width 60 height 7
